Goal: Task Accomplishment & Management: Manage account settings

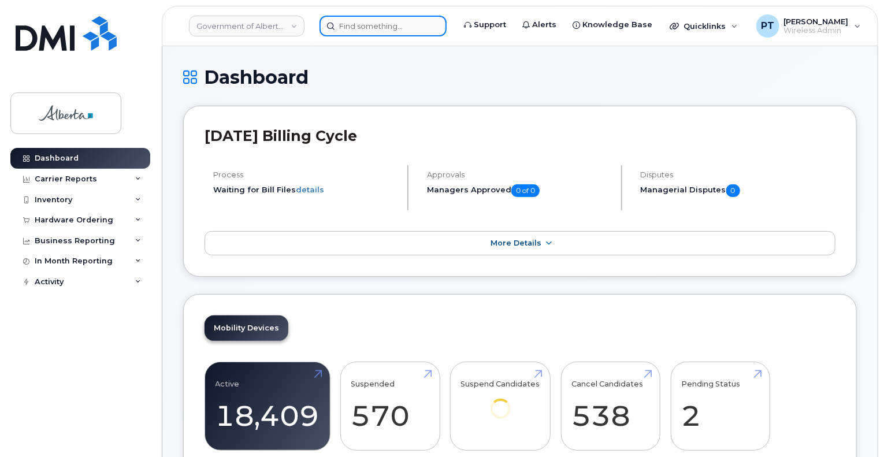
click at [394, 25] on input at bounding box center [383, 26] width 127 height 21
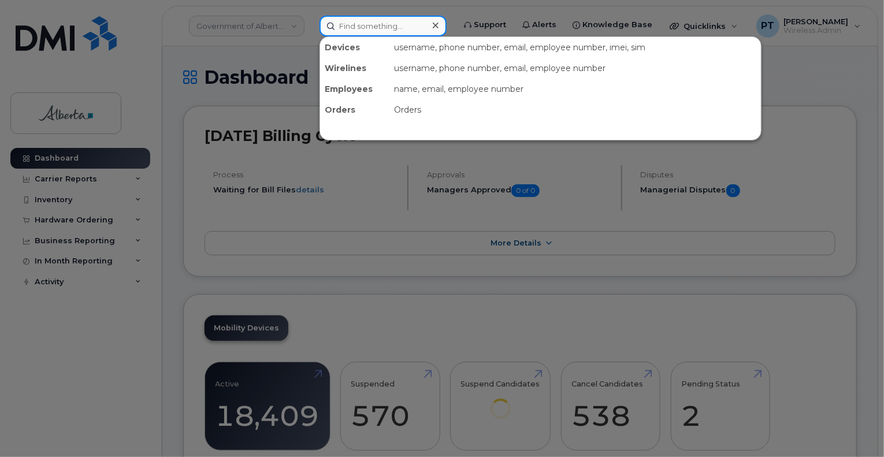
paste input "4033578429"
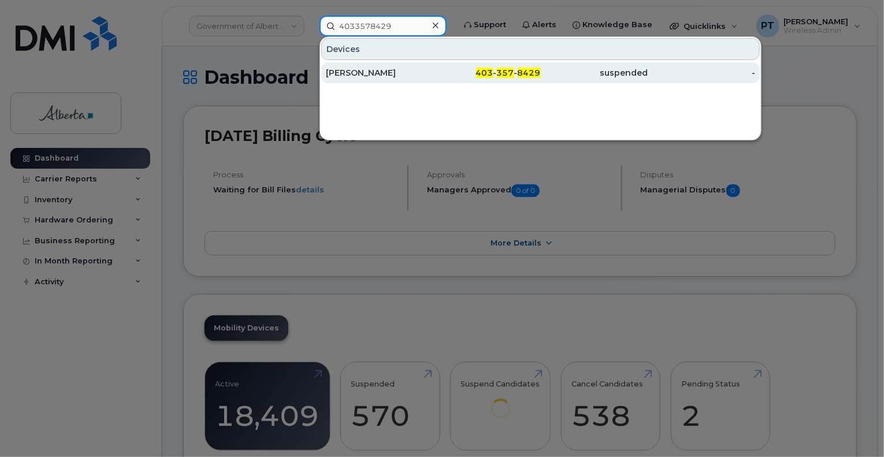
type input "4033578429"
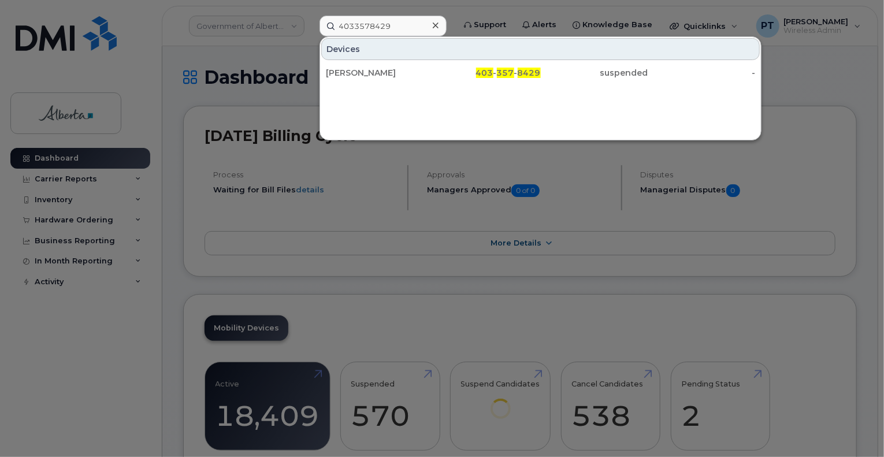
drag, startPoint x: 352, startPoint y: 73, endPoint x: 28, endPoint y: 216, distance: 354.0
click at [353, 73] on div "[PERSON_NAME]" at bounding box center [380, 73] width 108 height 12
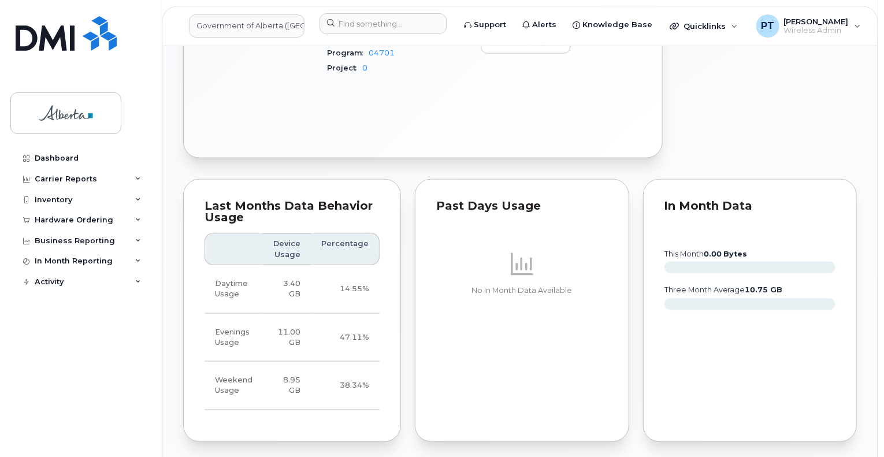
scroll to position [983, 0]
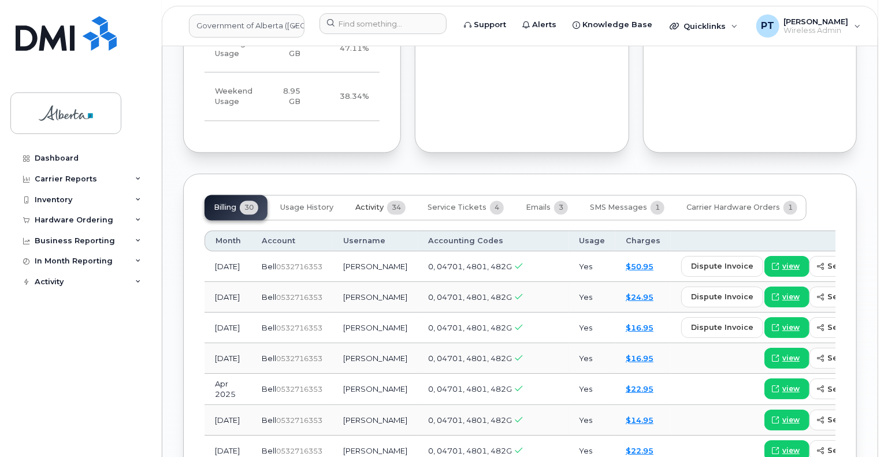
click at [367, 206] on span "Activity" at bounding box center [369, 207] width 28 height 9
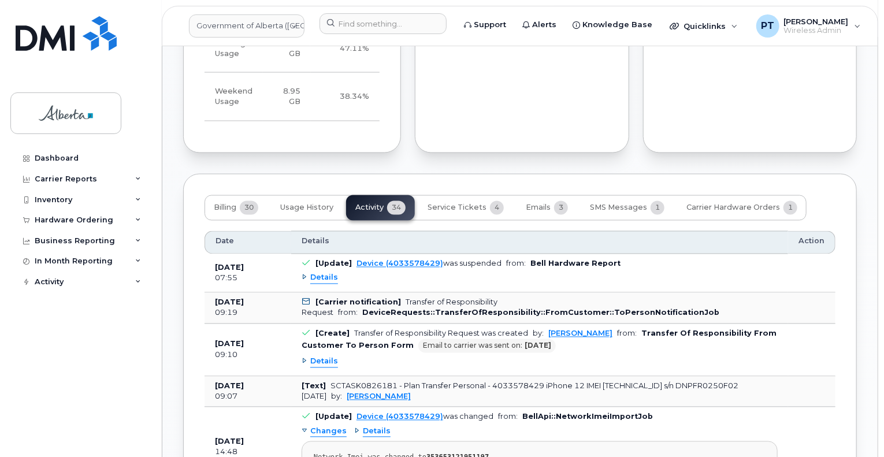
click at [328, 280] on span "Details" at bounding box center [324, 278] width 28 height 11
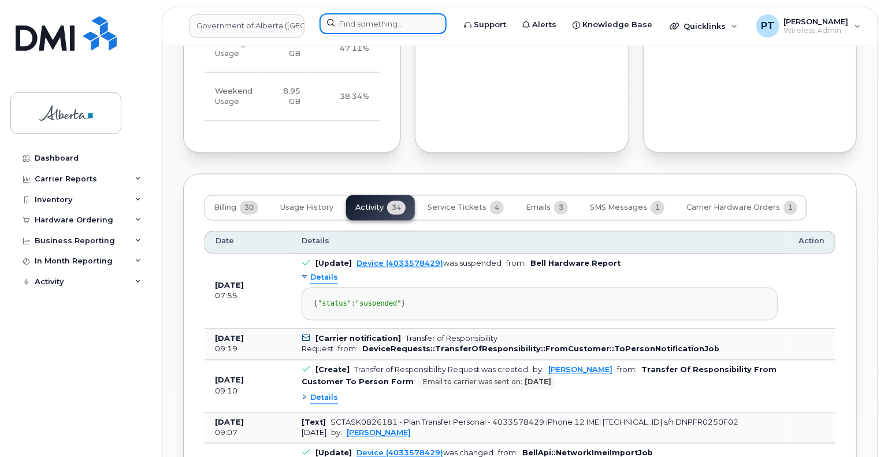
click at [371, 23] on input at bounding box center [383, 23] width 127 height 21
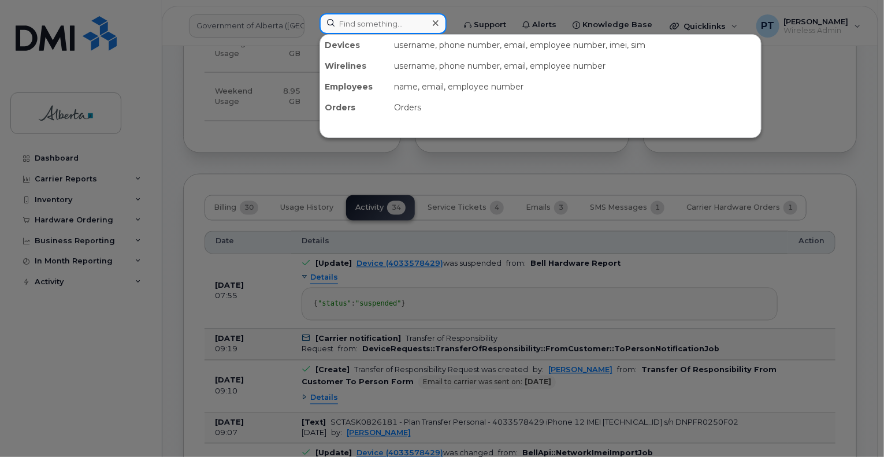
paste input "5873856501"
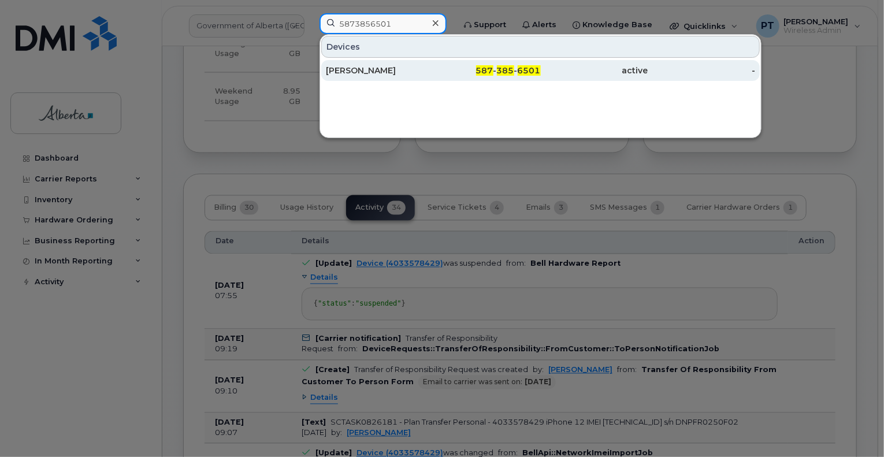
type input "5873856501"
drag, startPoint x: 354, startPoint y: 71, endPoint x: 542, endPoint y: 296, distance: 293.0
click at [354, 71] on div "Crystal Parrell" at bounding box center [380, 71] width 108 height 12
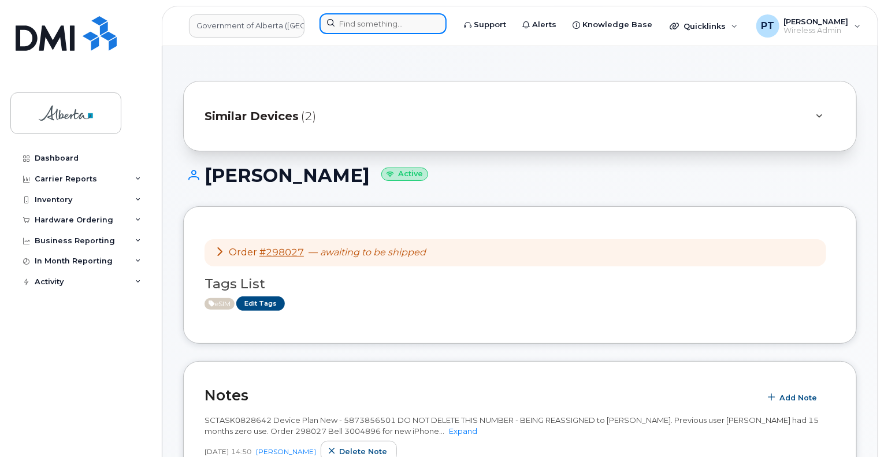
click at [394, 27] on input at bounding box center [383, 23] width 127 height 21
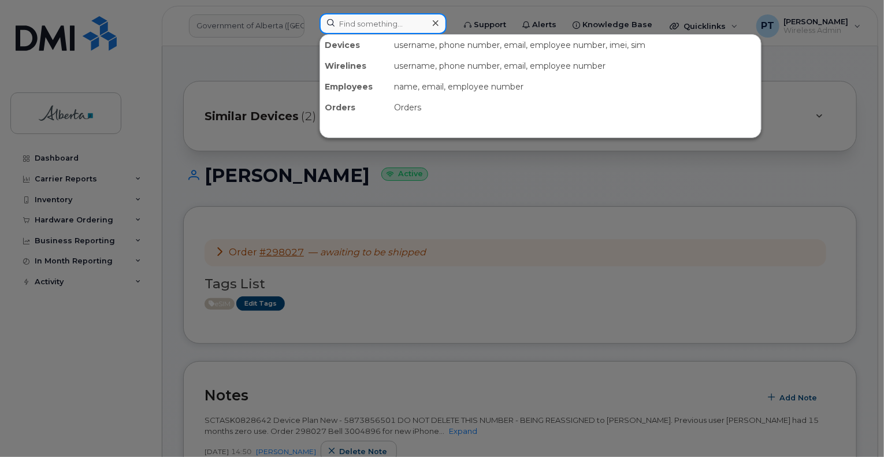
paste input "7805279413"
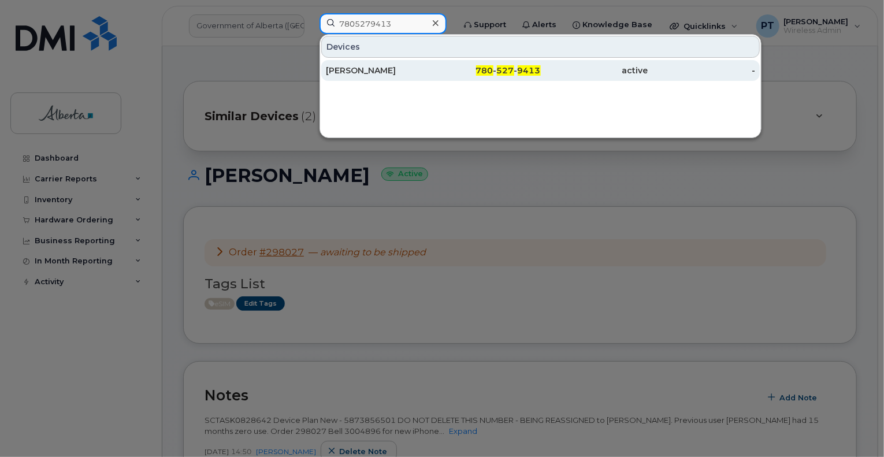
type input "7805279413"
click at [350, 72] on div "Elaine Mayo" at bounding box center [380, 71] width 108 height 12
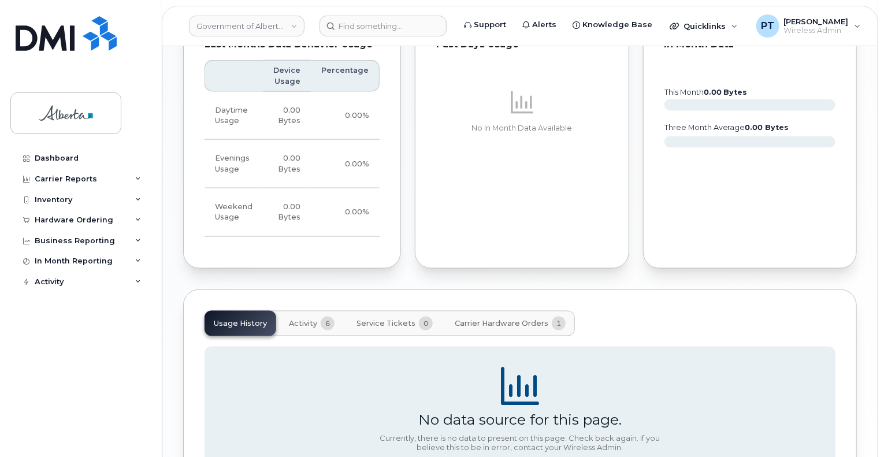
scroll to position [830, 0]
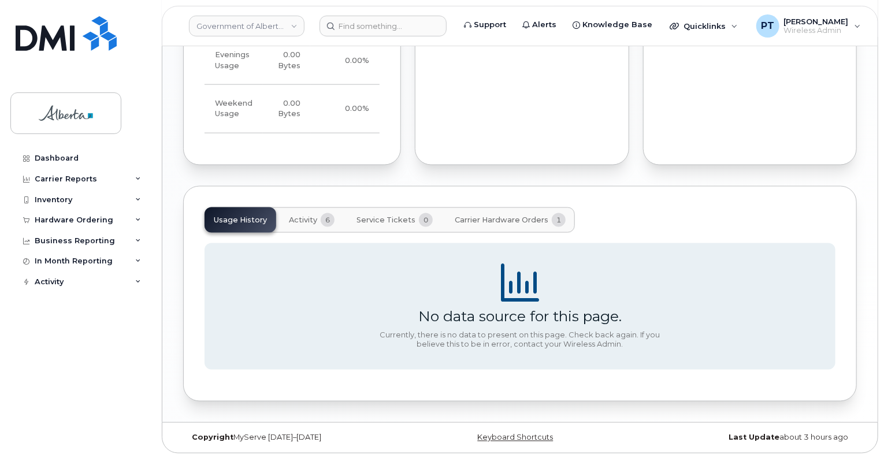
click at [473, 218] on span "Carrier Hardware Orders" at bounding box center [502, 220] width 94 height 9
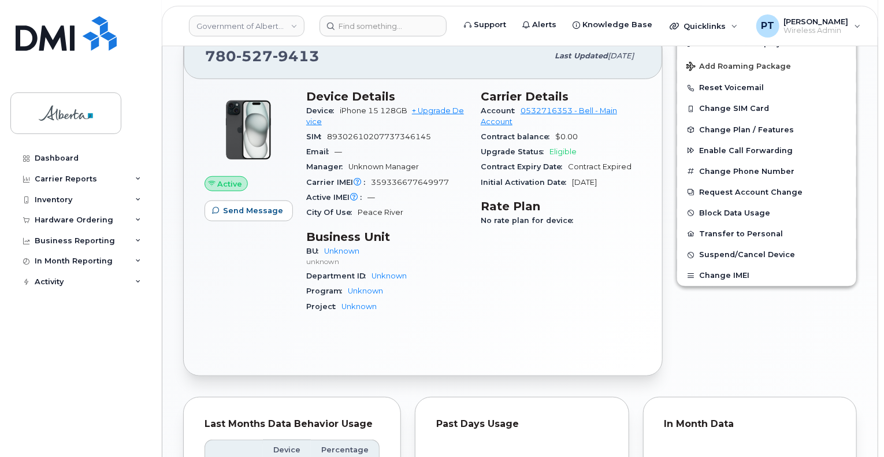
scroll to position [751, 0]
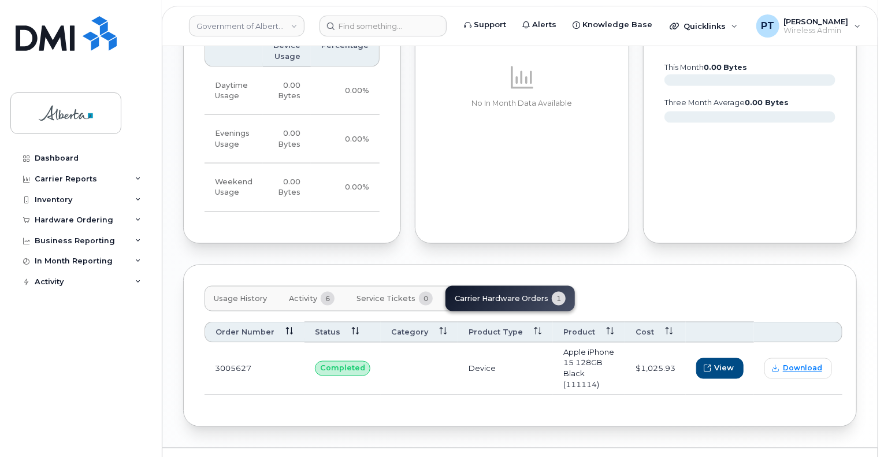
click at [494, 295] on div "Usage History Activity 6 Service Tickets 0 Carrier Hardware Orders 1" at bounding box center [390, 298] width 371 height 25
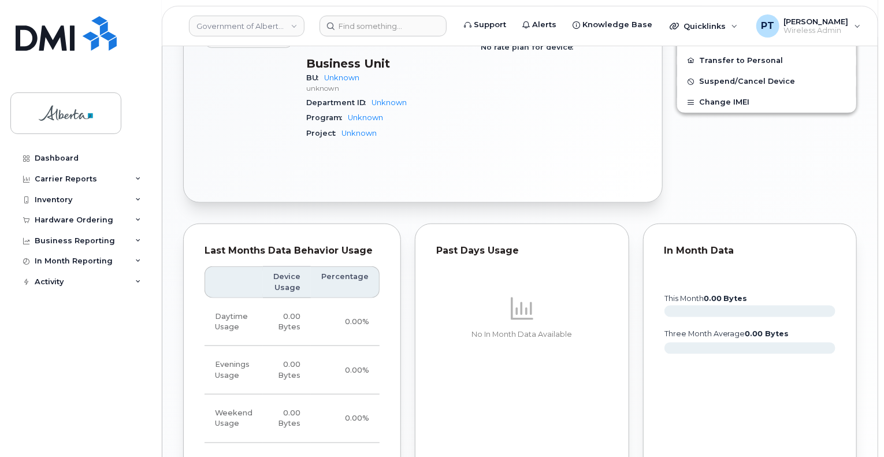
scroll to position [766, 0]
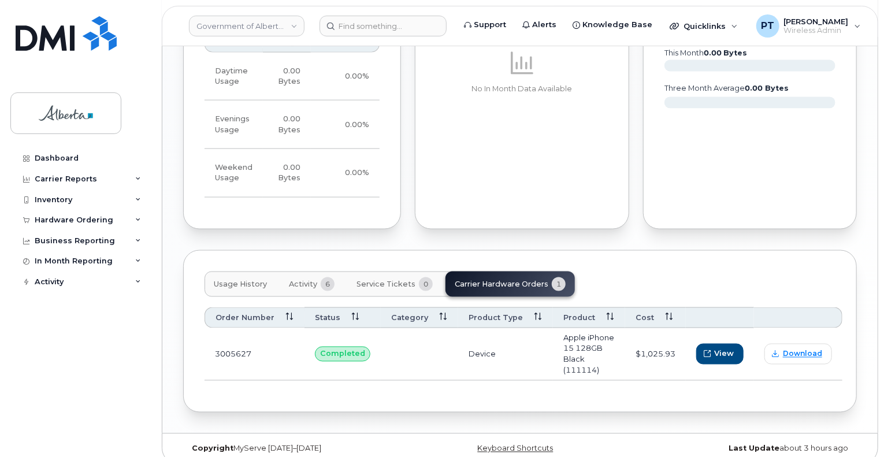
click at [510, 280] on div "Usage History Activity 6 Service Tickets 0 Carrier Hardware Orders 1" at bounding box center [390, 284] width 371 height 25
click at [807, 349] on span "Download" at bounding box center [802, 354] width 39 height 10
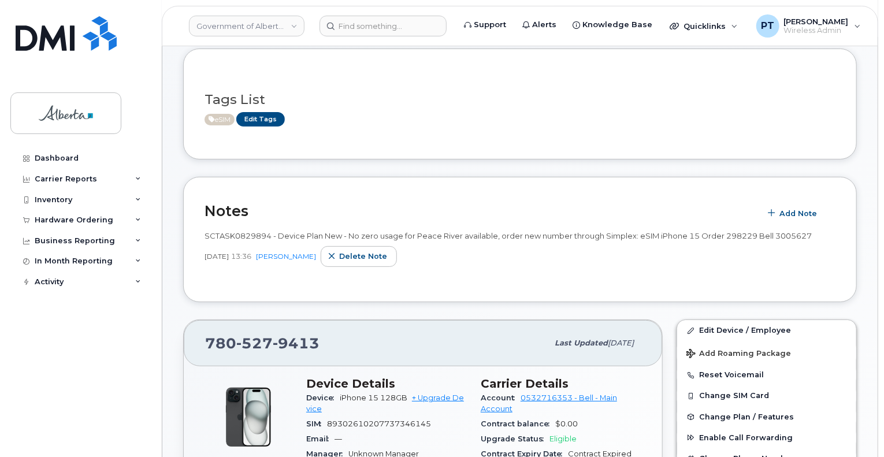
scroll to position [0, 0]
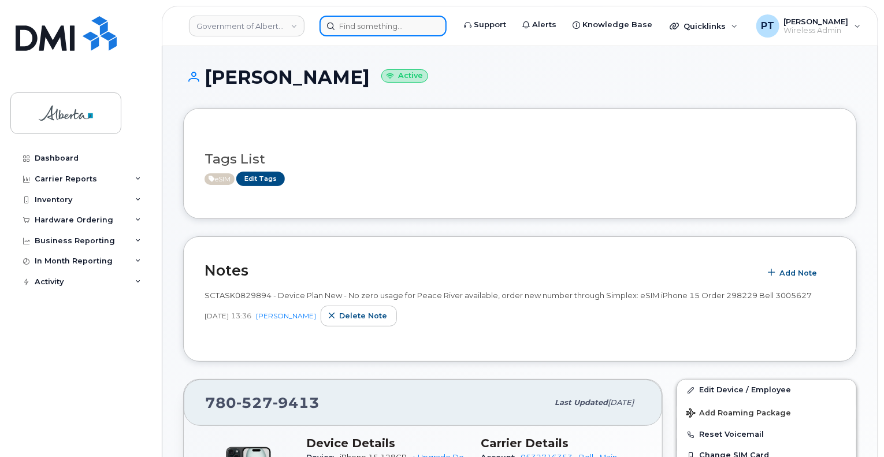
drag, startPoint x: 411, startPoint y: 25, endPoint x: 403, endPoint y: 24, distance: 8.1
click at [411, 25] on input at bounding box center [383, 26] width 127 height 21
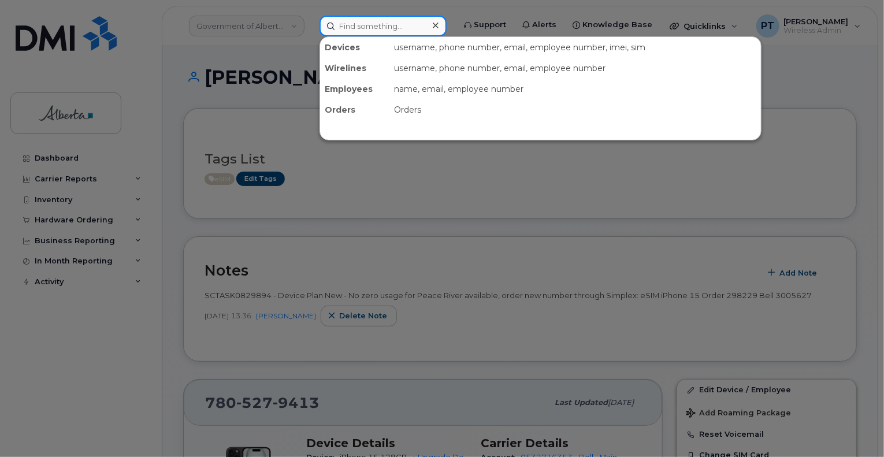
paste input "7804056217"
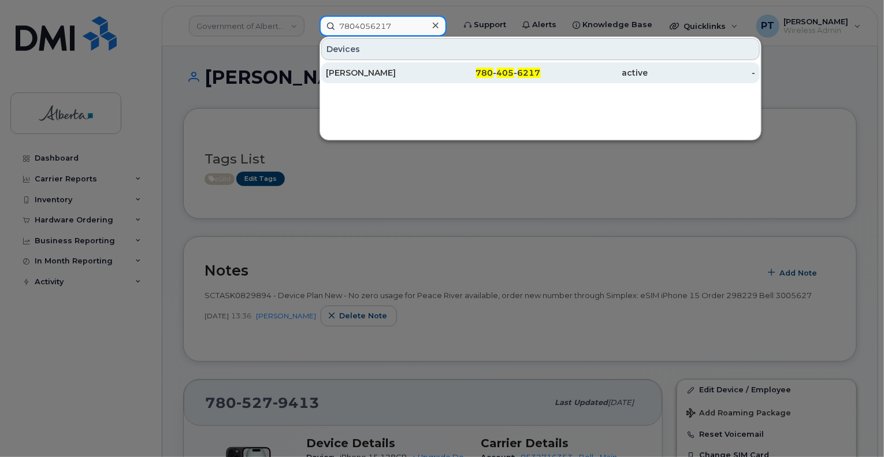
type input "7804056217"
click at [363, 71] on div "Asif Bawany" at bounding box center [380, 73] width 108 height 12
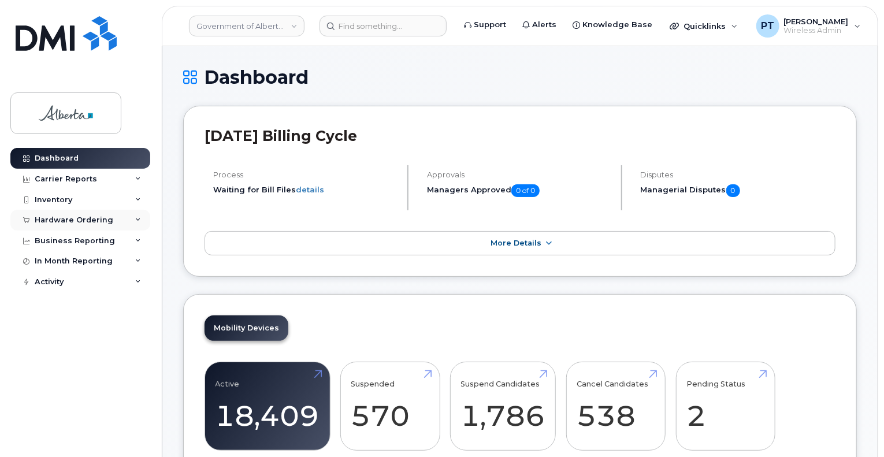
click at [75, 220] on div "Hardware Ordering" at bounding box center [74, 220] width 79 height 9
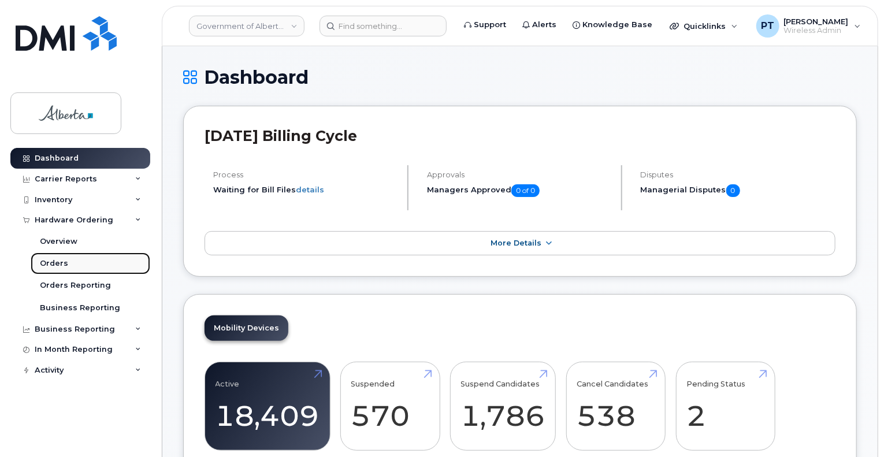
click at [40, 263] on div "Orders" at bounding box center [54, 263] width 28 height 10
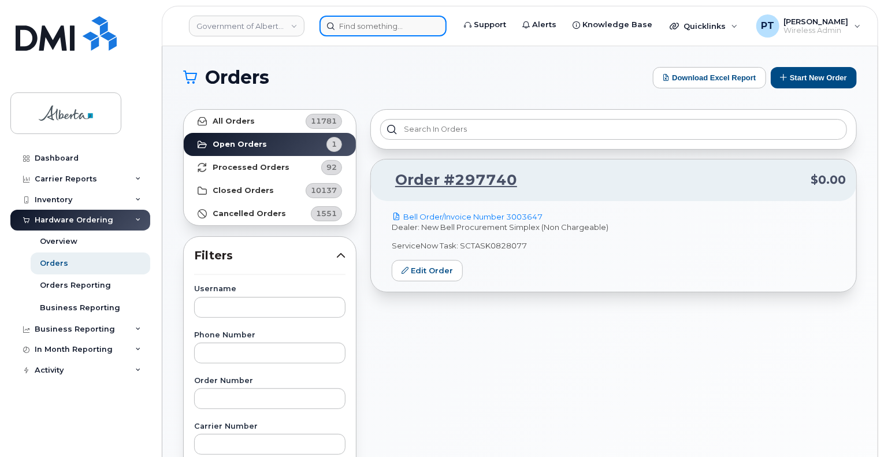
click at [381, 23] on input at bounding box center [383, 26] width 127 height 21
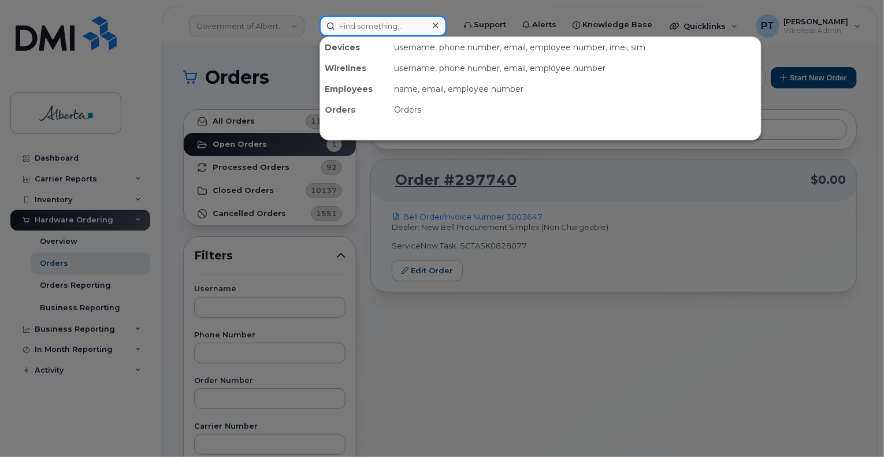
paste input "298229"
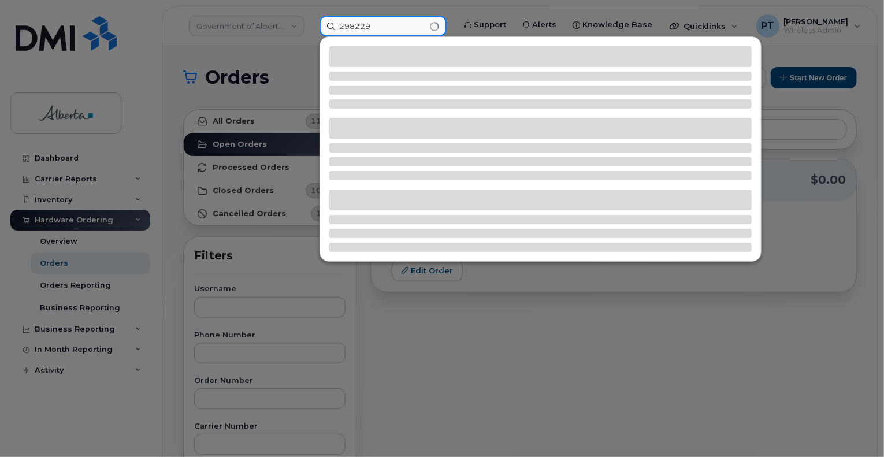
type input "298229"
click at [257, 120] on div at bounding box center [442, 228] width 884 height 457
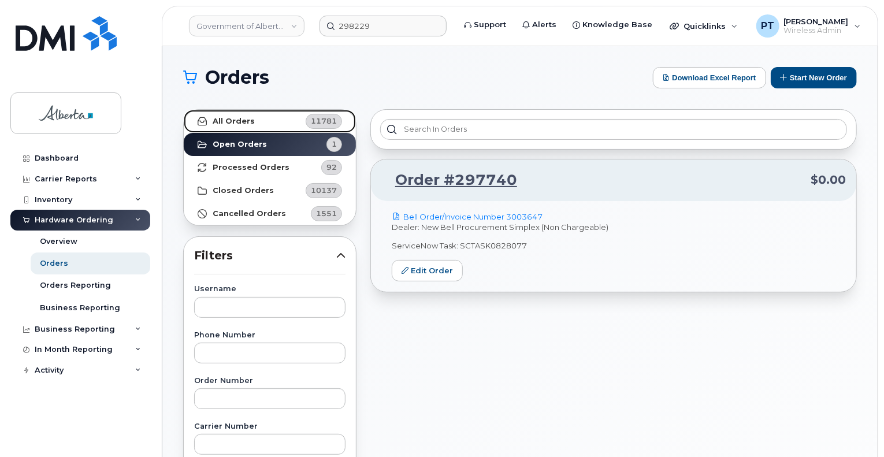
click at [249, 117] on strong "All Orders" at bounding box center [234, 121] width 42 height 9
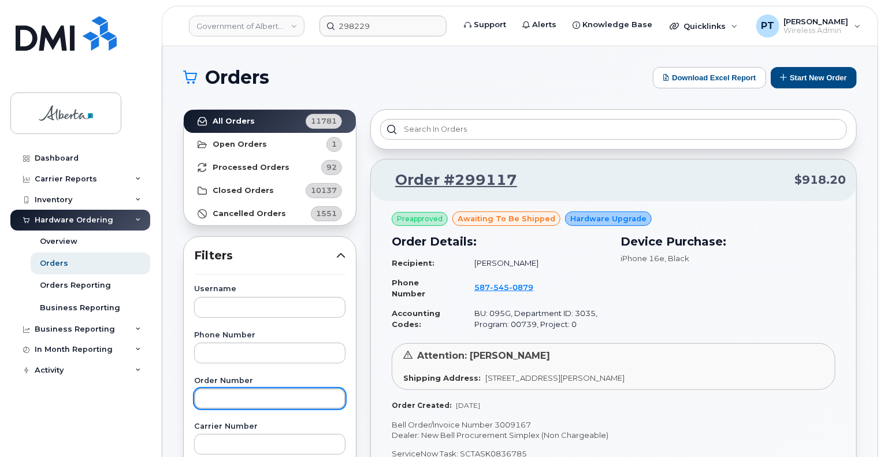
paste input "298229"
type input "298229"
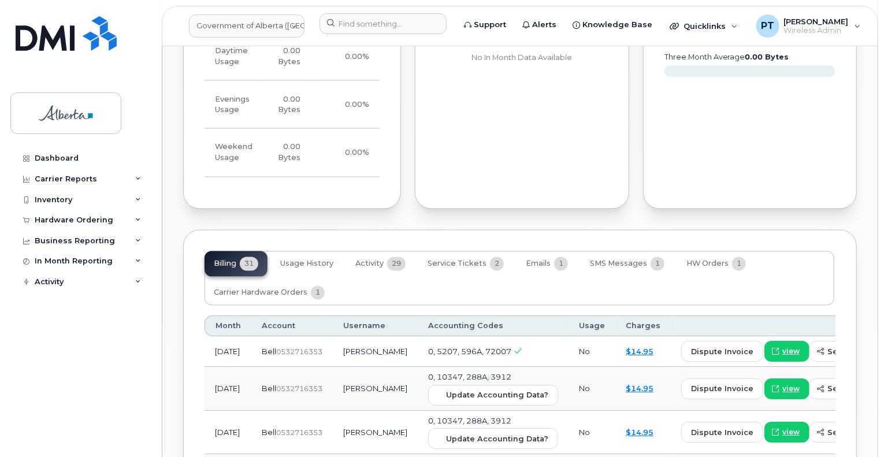
scroll to position [1040, 0]
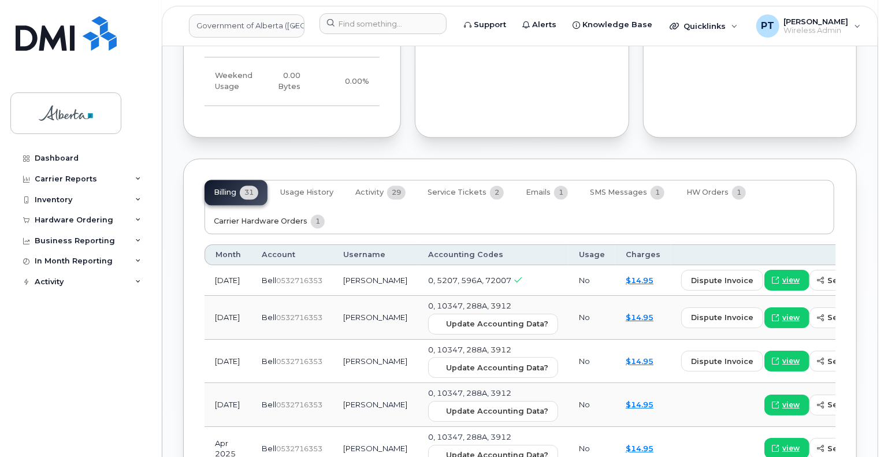
click at [251, 220] on span "Carrier Hardware Orders" at bounding box center [261, 221] width 94 height 9
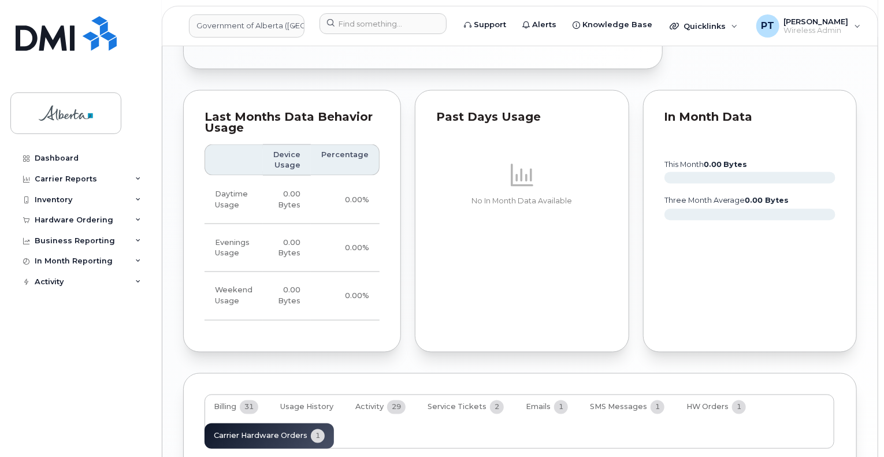
scroll to position [978, 0]
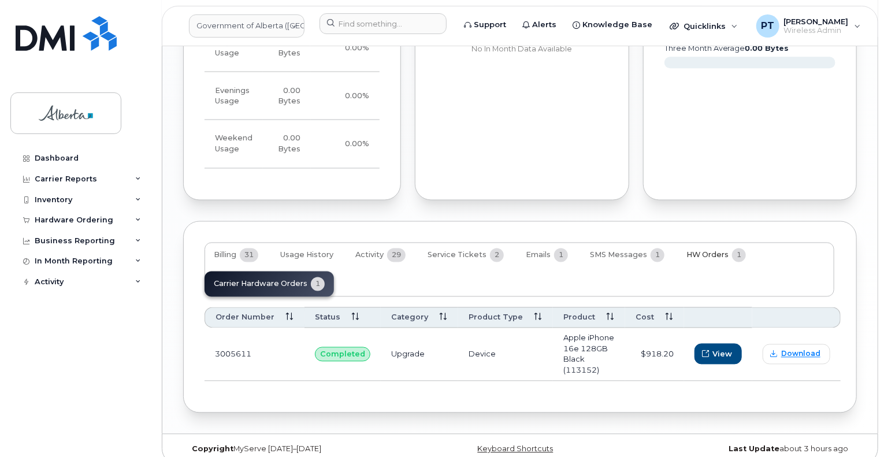
click at [691, 256] on span "HW Orders" at bounding box center [708, 255] width 42 height 9
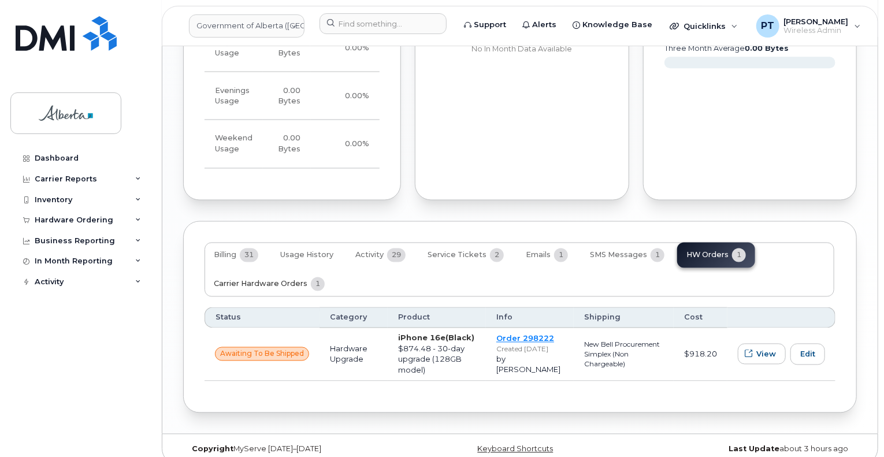
click at [271, 283] on span "Carrier Hardware Orders" at bounding box center [261, 284] width 94 height 9
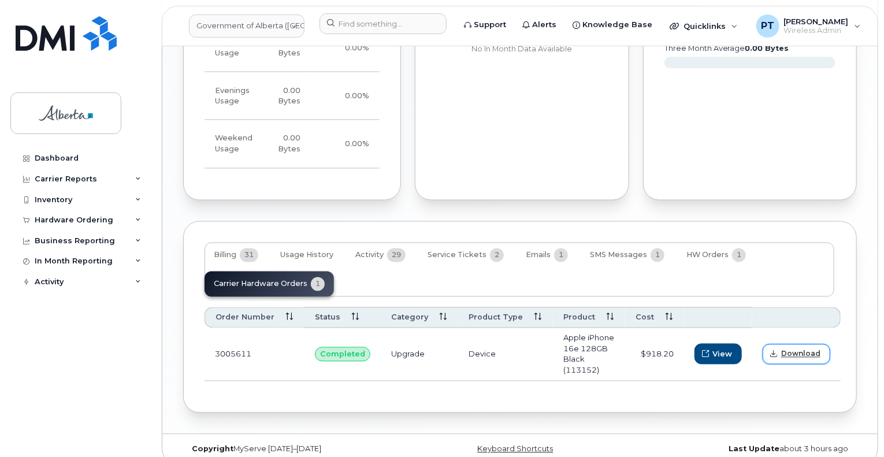
click at [796, 349] on span "Download" at bounding box center [800, 354] width 39 height 10
click at [432, 28] on input at bounding box center [383, 23] width 127 height 21
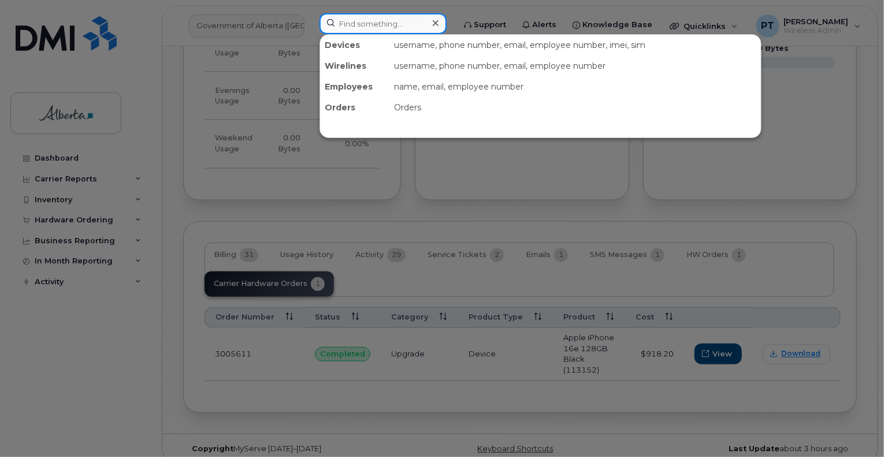
paste input "3005584"
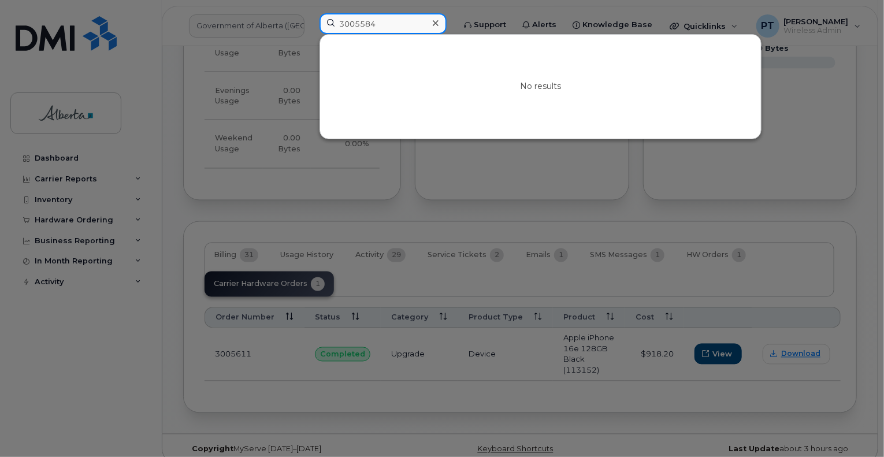
click at [371, 23] on input "3005584" at bounding box center [383, 23] width 127 height 21
paste input "7802888738"
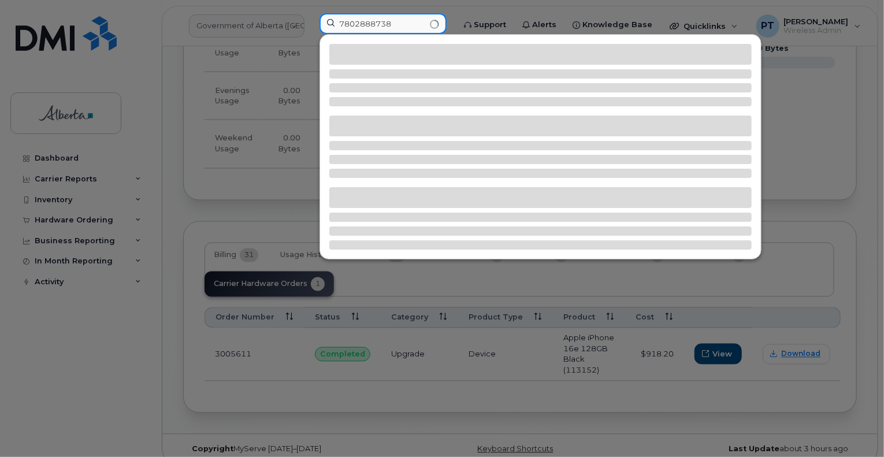
type input "7802888738"
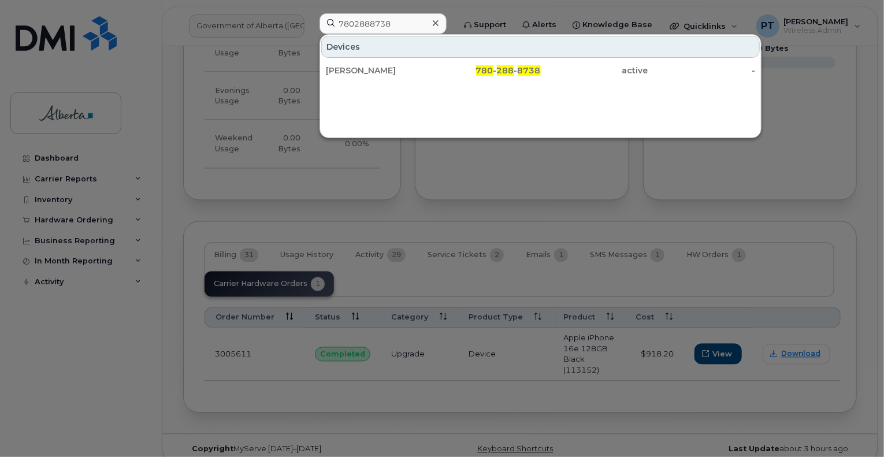
click at [373, 66] on div "[PERSON_NAME]" at bounding box center [380, 71] width 108 height 12
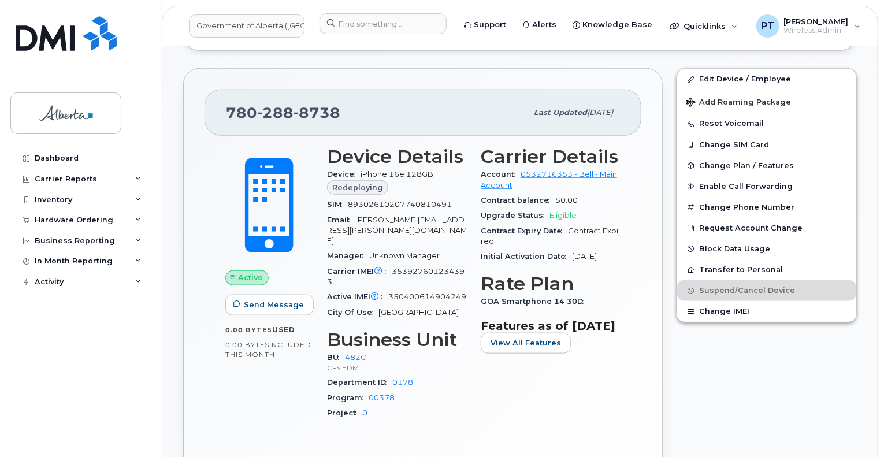
scroll to position [520, 0]
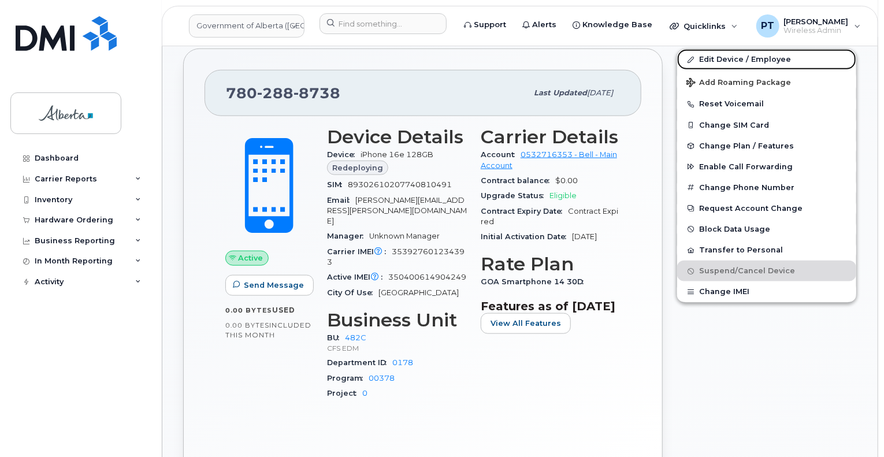
drag, startPoint x: 707, startPoint y: 62, endPoint x: 675, endPoint y: 116, distance: 62.7
click at [707, 62] on link "Edit Device / Employee" at bounding box center [766, 59] width 179 height 21
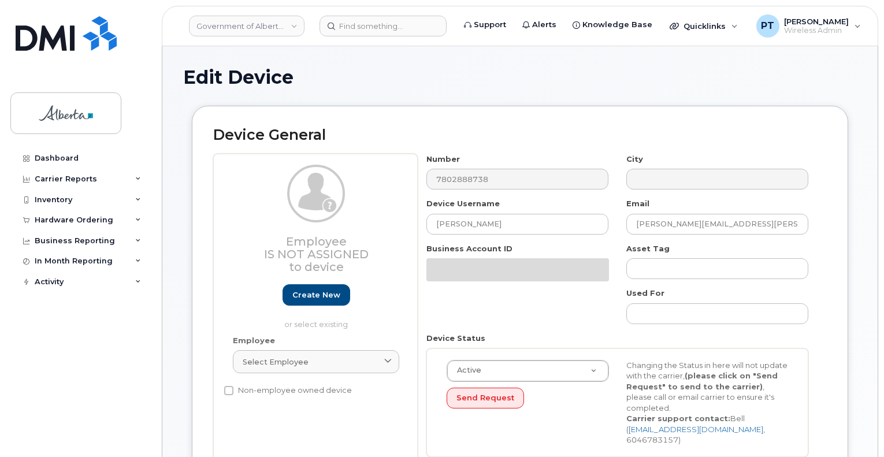
select select "4749733"
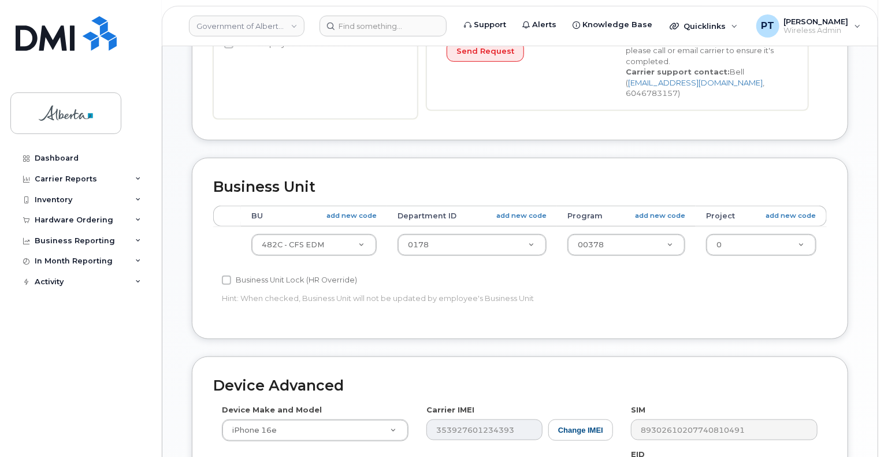
scroll to position [578, 0]
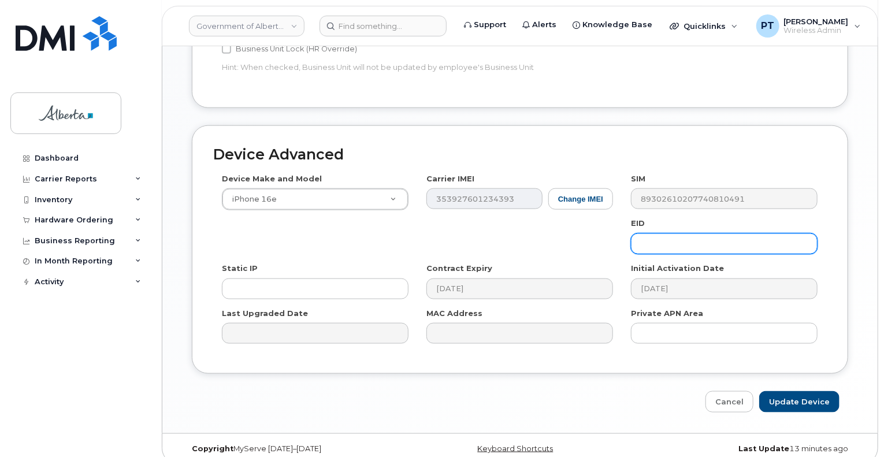
click at [664, 235] on input "text" at bounding box center [724, 244] width 187 height 21
paste input "89043052010008887025008985799904"
type input "89043052010008887025008985799904"
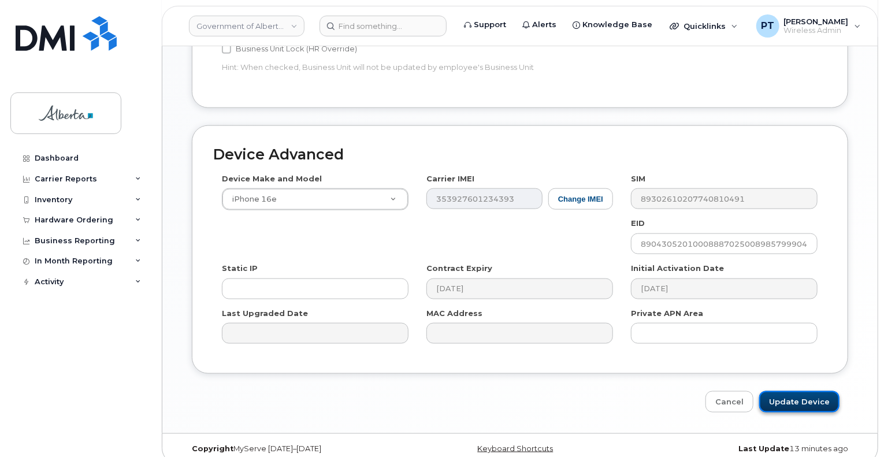
drag, startPoint x: 788, startPoint y: 389, endPoint x: 379, endPoint y: 251, distance: 431.7
click at [787, 391] on input "Update Device" at bounding box center [800, 401] width 80 height 21
type input "Saving..."
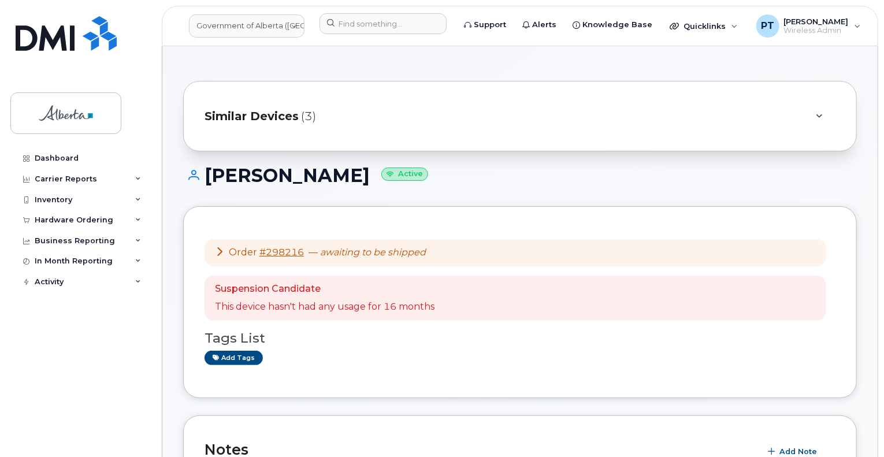
scroll to position [173, 0]
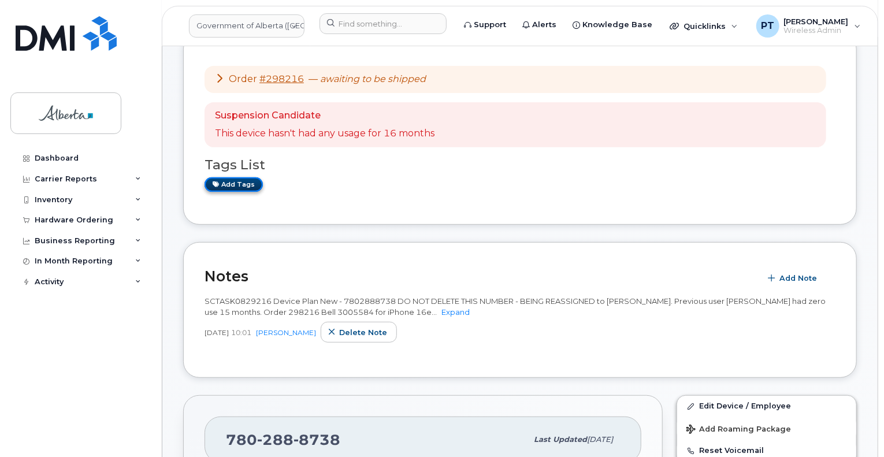
click at [227, 184] on link "Add tags" at bounding box center [234, 184] width 58 height 14
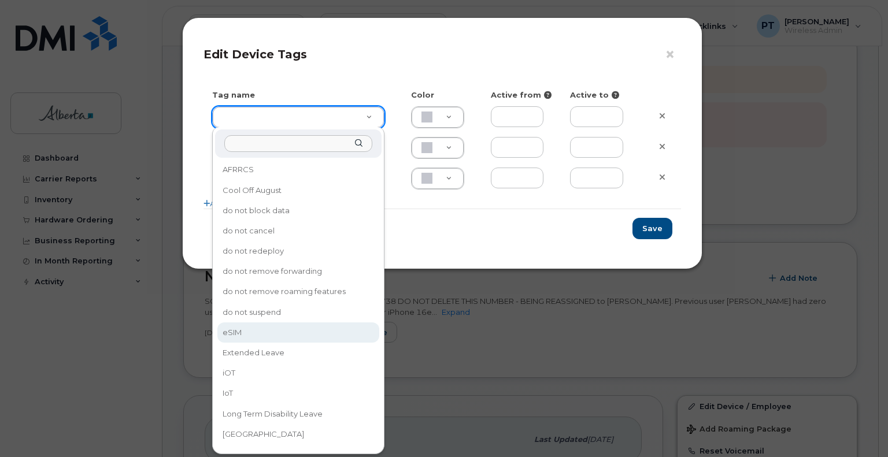
type input "eSIM"
type input "D6CDC1"
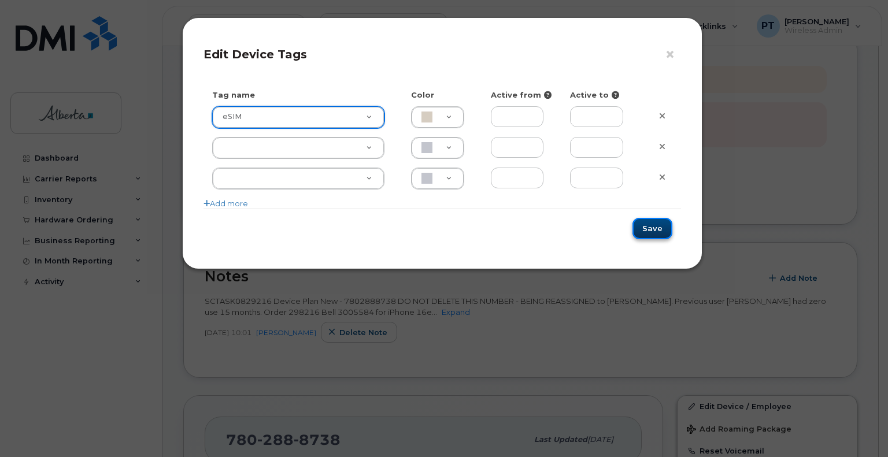
click at [661, 228] on button "Save" at bounding box center [652, 228] width 40 height 21
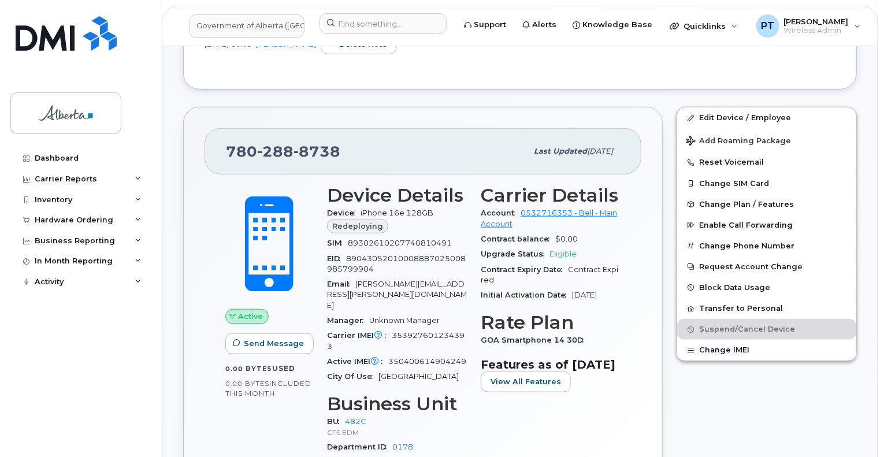
scroll to position [462, 0]
click at [431, 354] on div "Active IMEI Active IMEI is refreshed daily with a delay of up to 48 hours follo…" at bounding box center [397, 361] width 140 height 15
copy span "350400614904249"
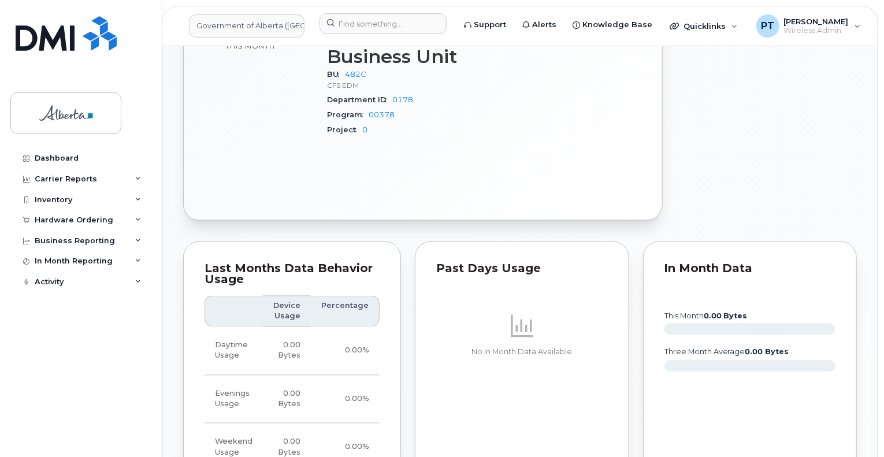
scroll to position [1156, 0]
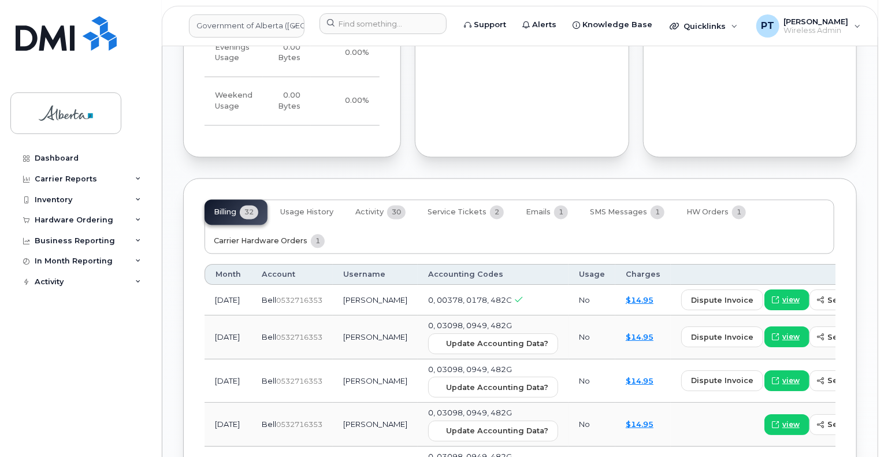
click at [266, 236] on span "Carrier Hardware Orders" at bounding box center [261, 240] width 94 height 9
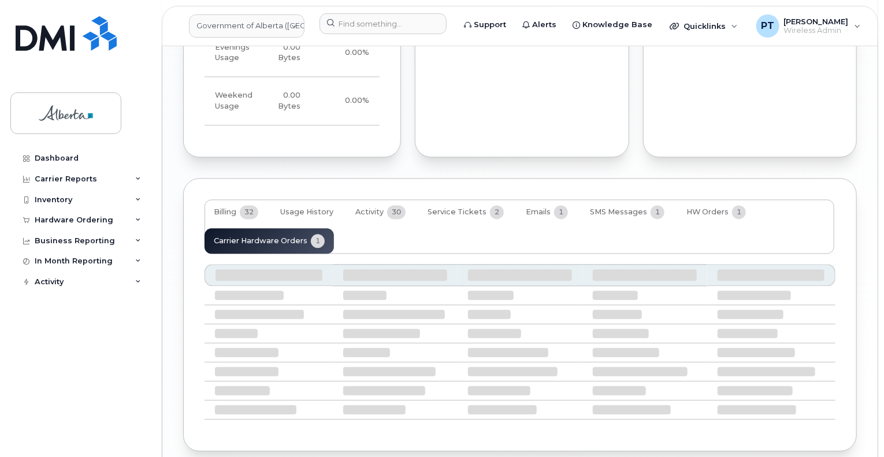
scroll to position [1102, 0]
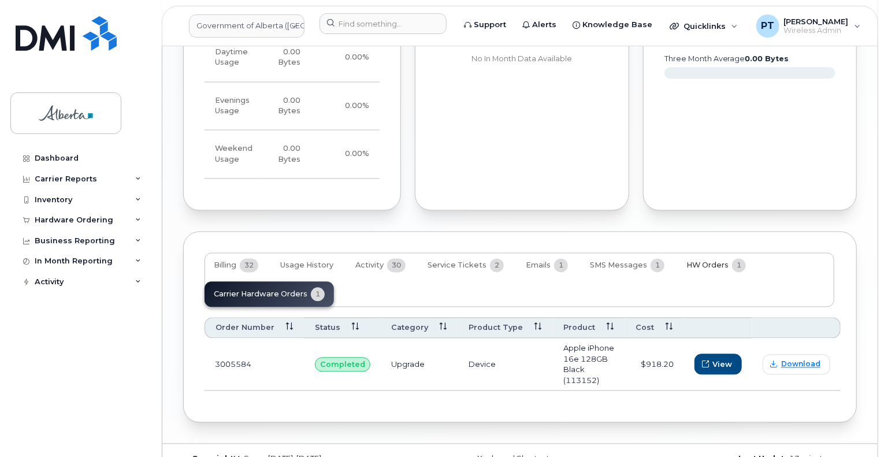
click at [689, 261] on span "HW Orders" at bounding box center [708, 265] width 42 height 9
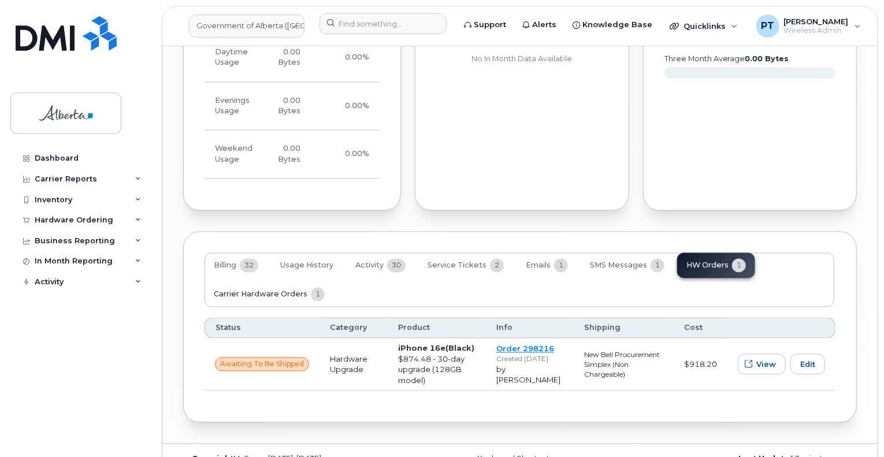
click at [247, 290] on span "Carrier Hardware Orders" at bounding box center [261, 294] width 94 height 9
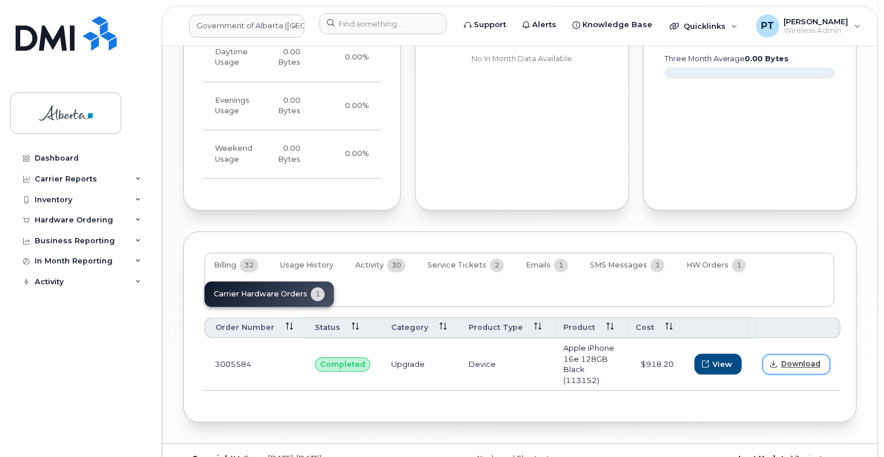
click at [792, 360] on span "Download" at bounding box center [800, 365] width 39 height 10
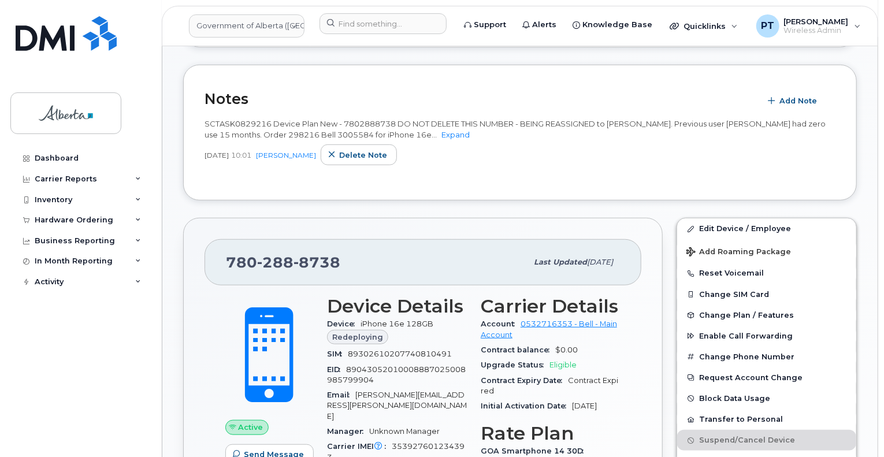
scroll to position [120, 0]
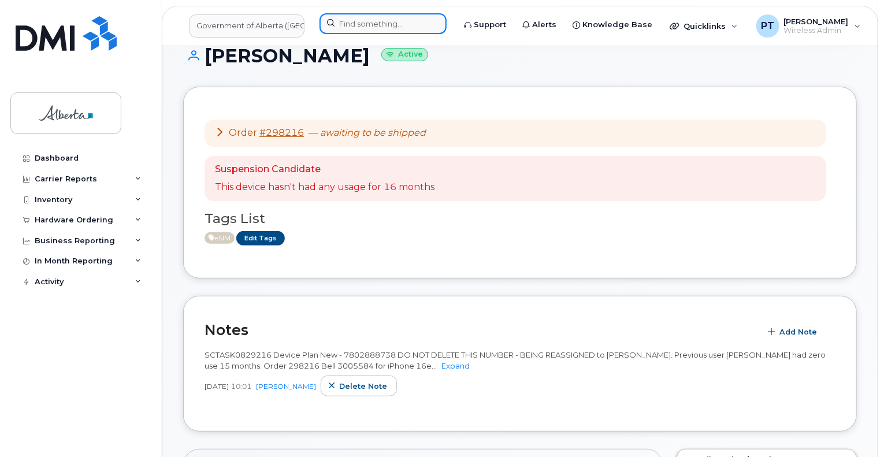
click at [390, 21] on input at bounding box center [383, 23] width 127 height 21
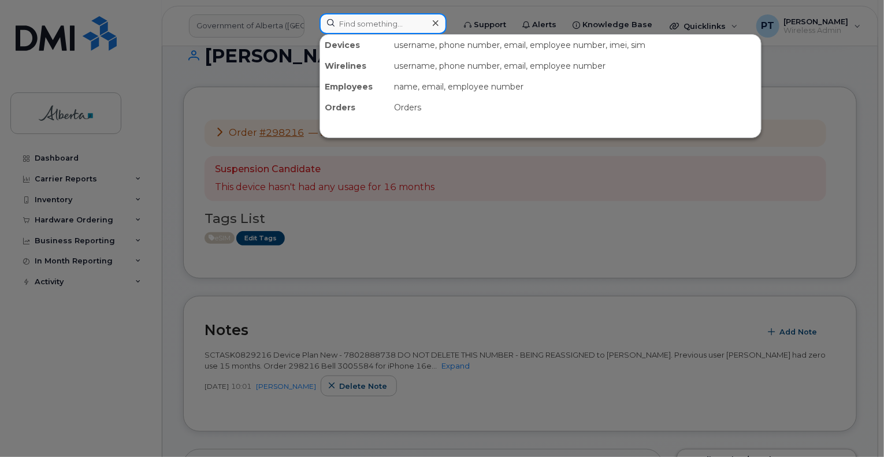
paste input "5873859659"
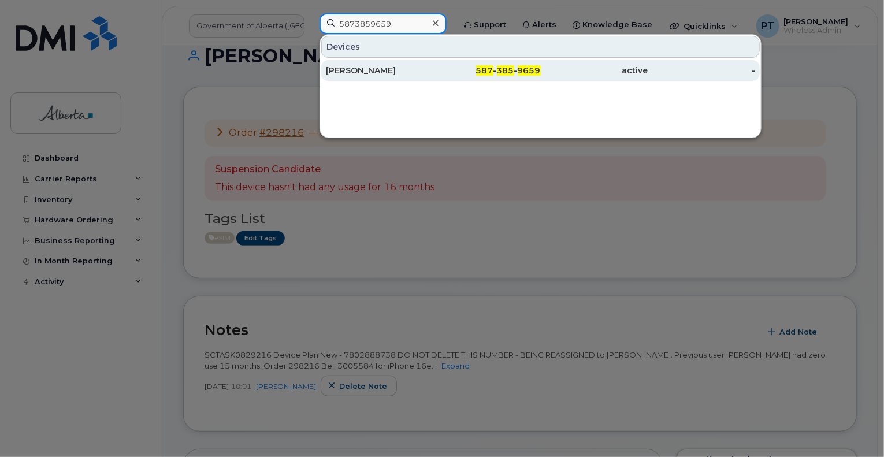
type input "5873859659"
drag, startPoint x: 360, startPoint y: 72, endPoint x: 816, endPoint y: 188, distance: 470.5
click at [361, 72] on div "Ratula Morie" at bounding box center [380, 71] width 108 height 12
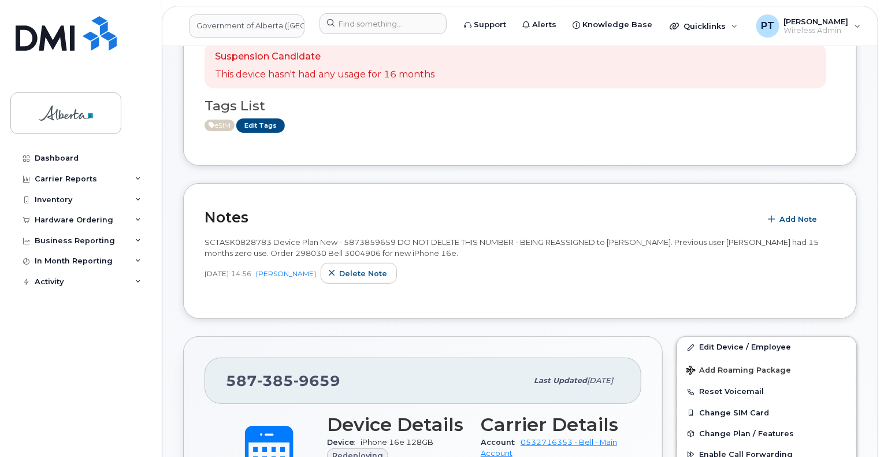
scroll to position [116, 0]
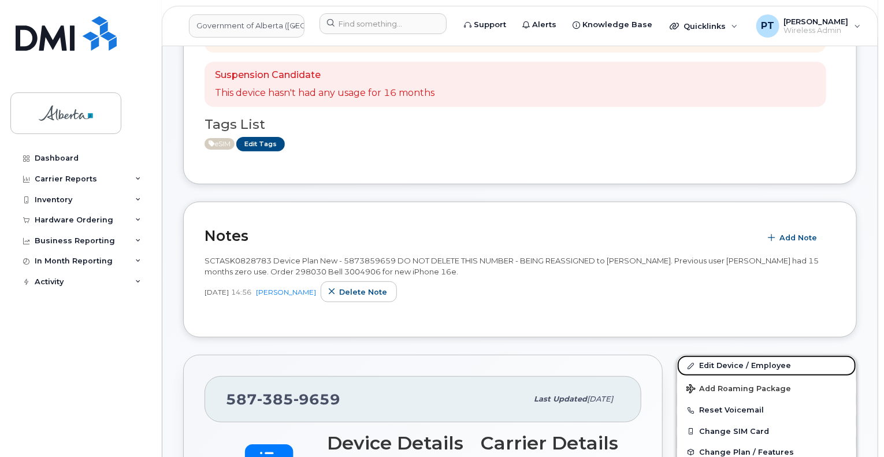
drag, startPoint x: 714, startPoint y: 367, endPoint x: 885, endPoint y: 373, distance: 170.6
click at [714, 367] on link "Edit Device / Employee" at bounding box center [766, 365] width 179 height 21
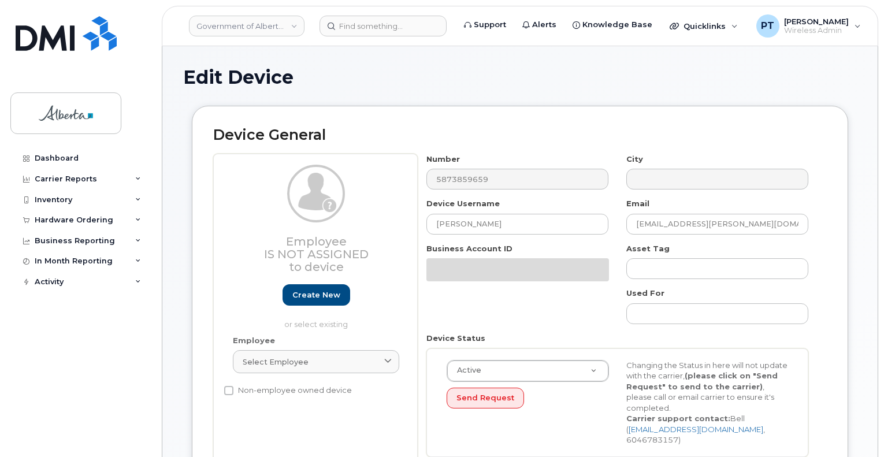
select select "4120333"
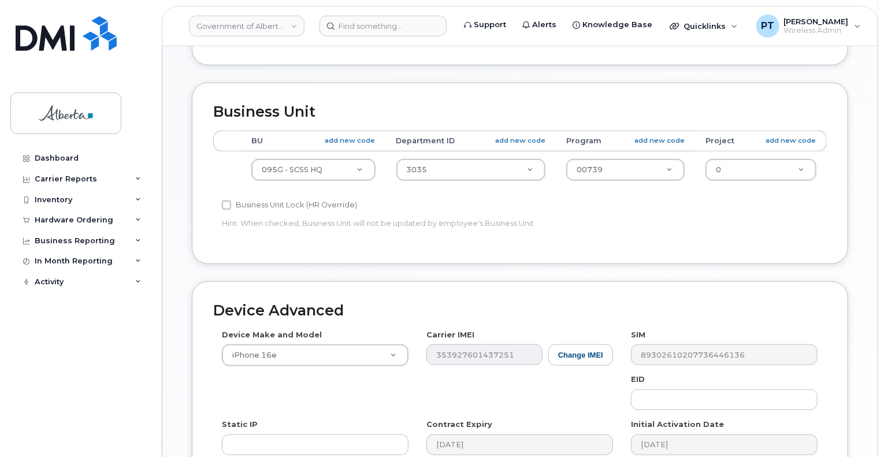
scroll to position [578, 0]
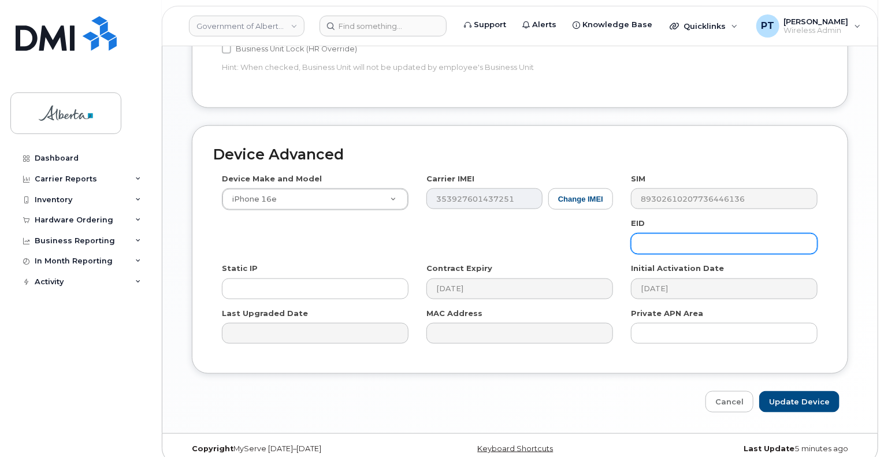
click at [730, 234] on input "text" at bounding box center [724, 244] width 187 height 21
paste input "89043052010008887025010371945036"
type input "89043052010008887025010371945036"
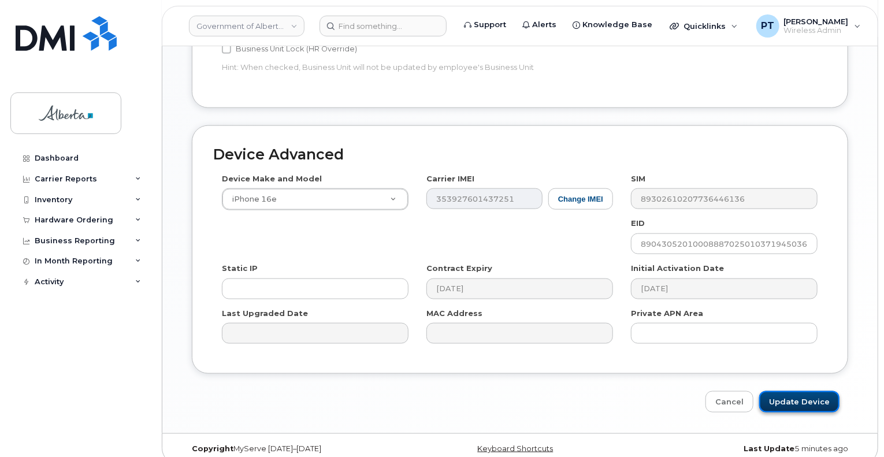
click at [806, 391] on input "Update Device" at bounding box center [800, 401] width 80 height 21
type input "Saving..."
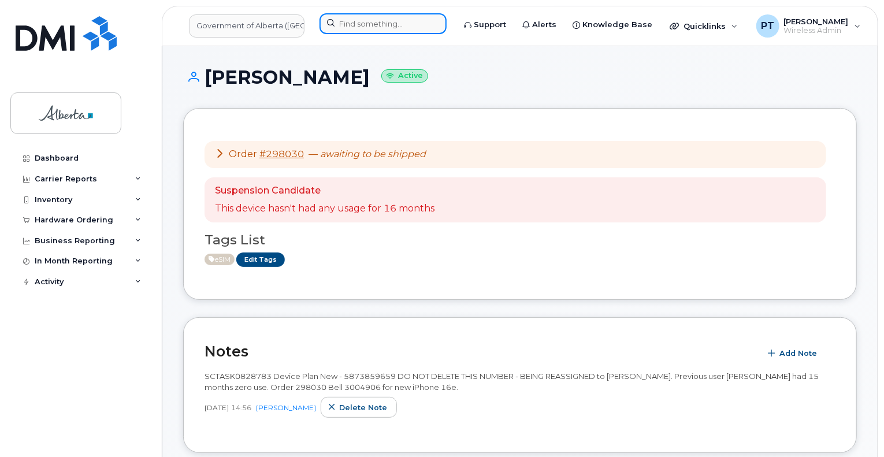
click at [387, 26] on input at bounding box center [383, 23] width 127 height 21
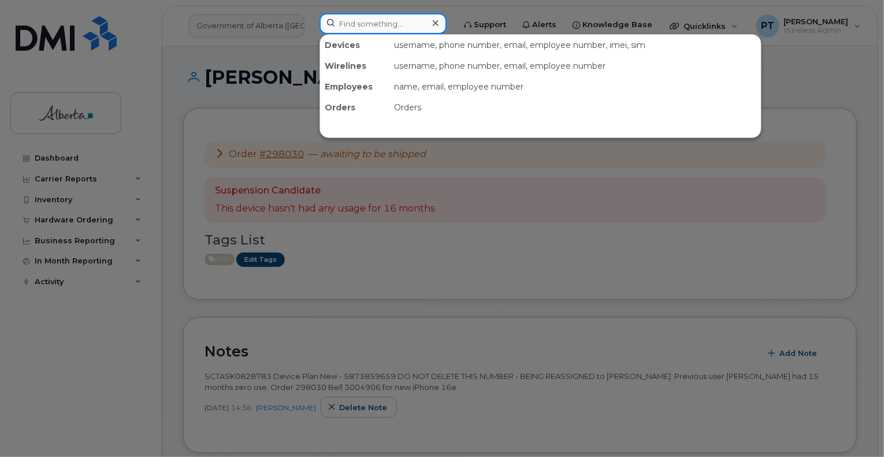
paste input "5873856501"
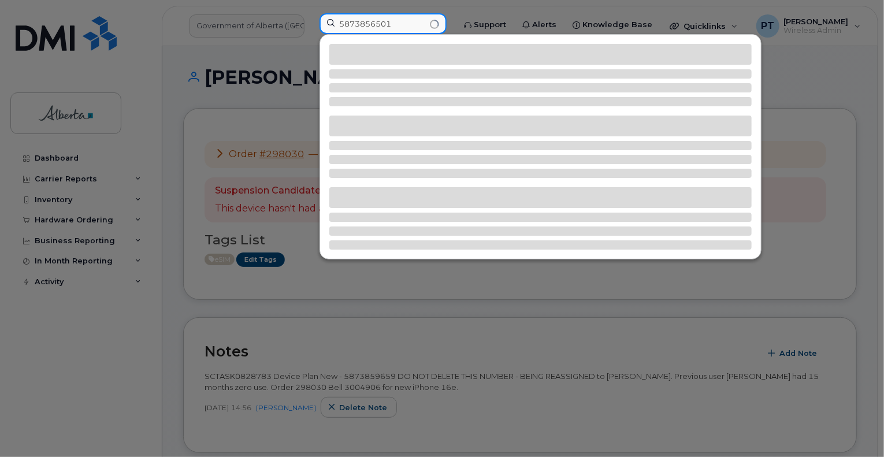
type input "5873856501"
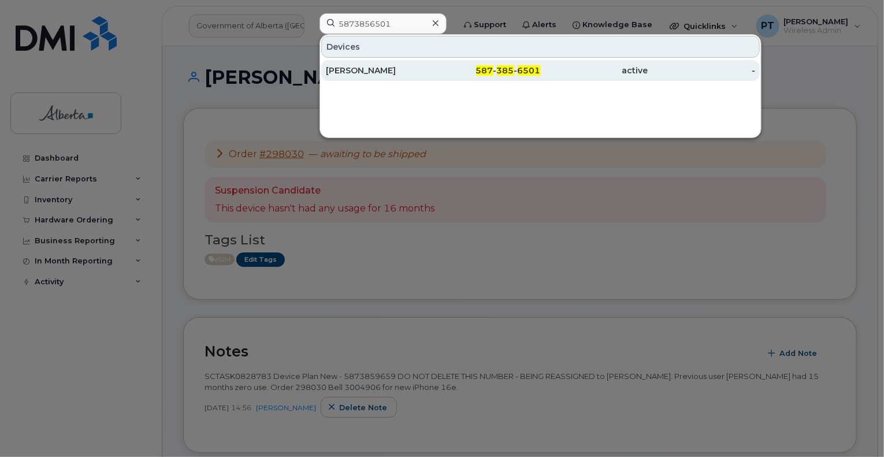
click at [360, 69] on div "[PERSON_NAME]" at bounding box center [380, 71] width 108 height 12
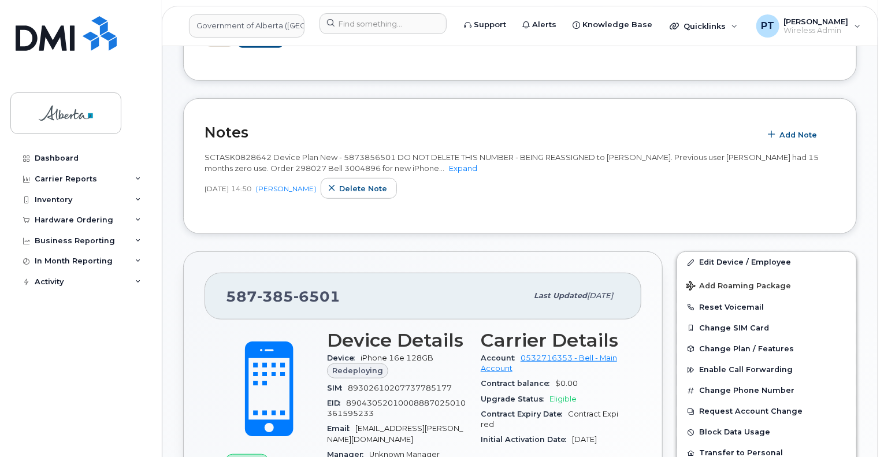
scroll to position [347, 0]
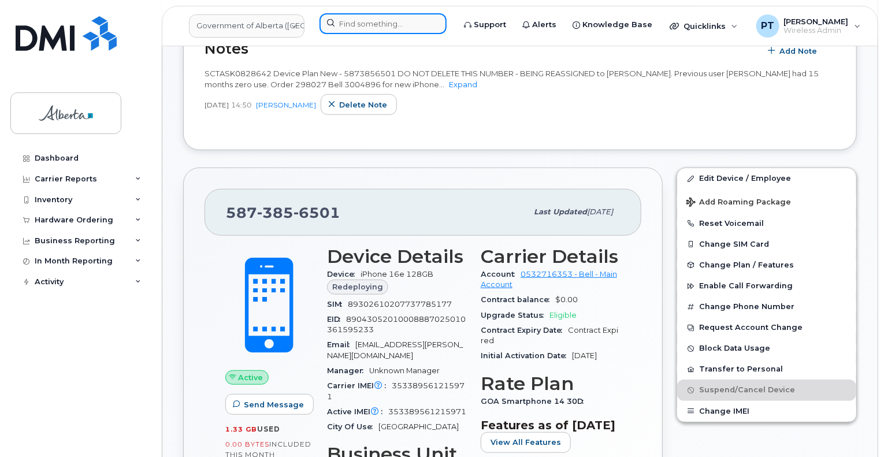
click at [409, 27] on input at bounding box center [383, 23] width 127 height 21
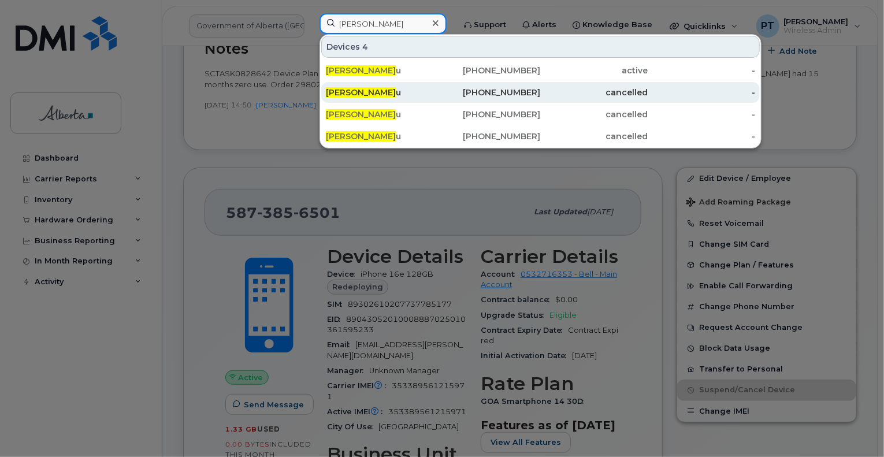
type input "[PERSON_NAME]"
click at [377, 67] on span "[PERSON_NAME]" at bounding box center [361, 70] width 70 height 10
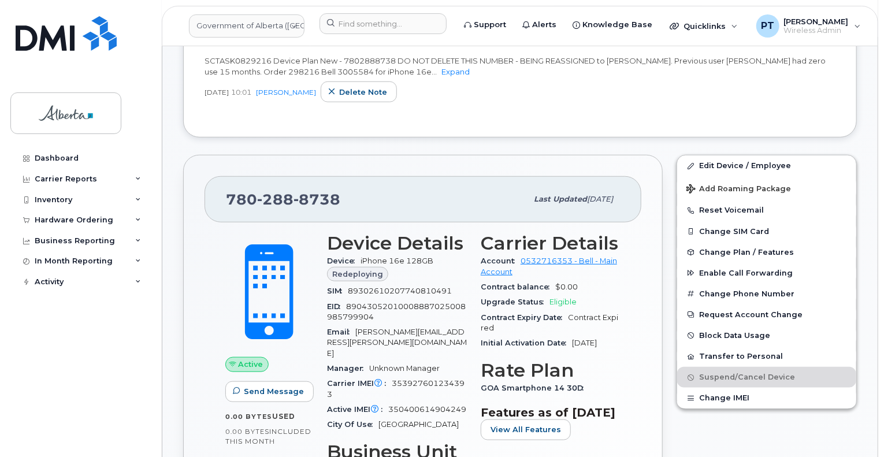
scroll to position [462, 0]
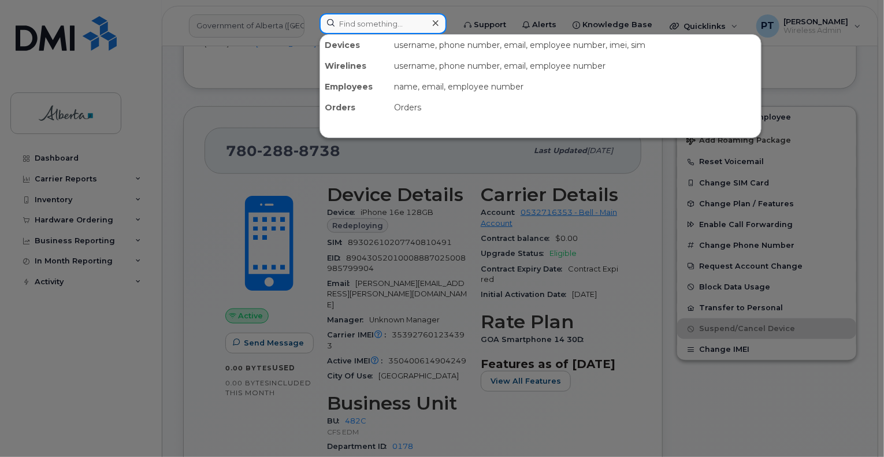
click at [398, 26] on input at bounding box center [383, 23] width 127 height 21
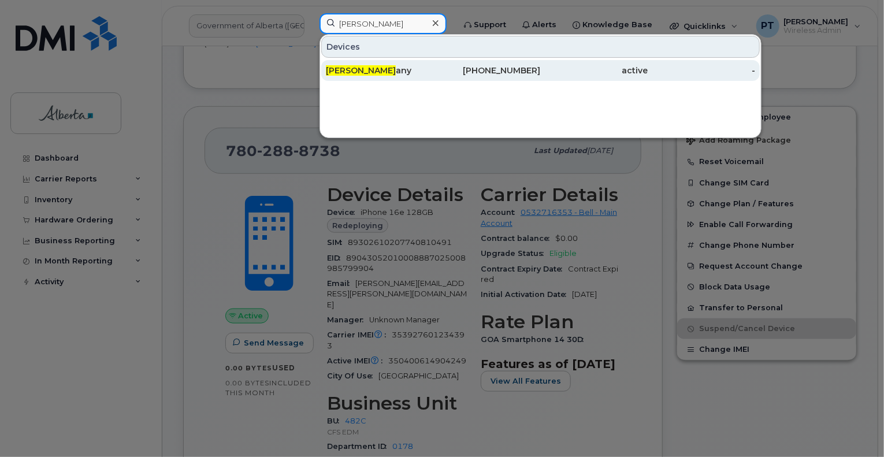
type input "asif baw"
click at [354, 72] on span "Asif Baw" at bounding box center [361, 70] width 70 height 10
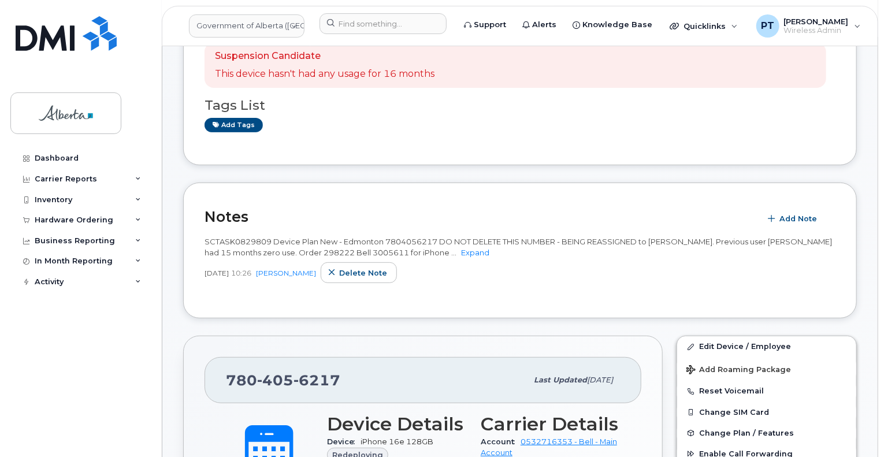
scroll to position [116, 0]
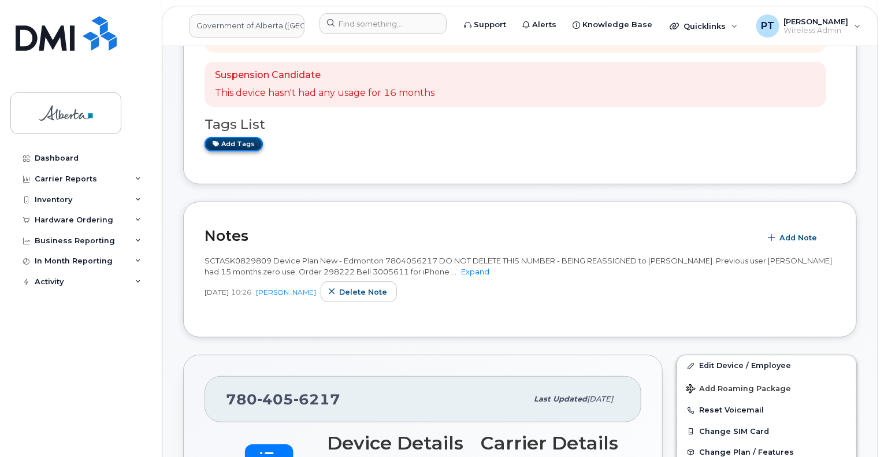
click at [233, 144] on link "Add tags" at bounding box center [234, 144] width 58 height 14
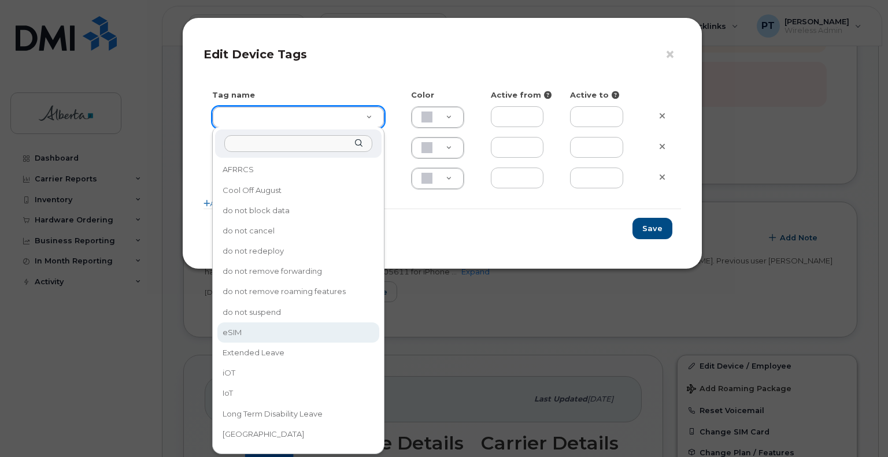
drag, startPoint x: 245, startPoint y: 327, endPoint x: 250, endPoint y: 315, distance: 12.7
type input "eSIM"
type input "D6CDC1"
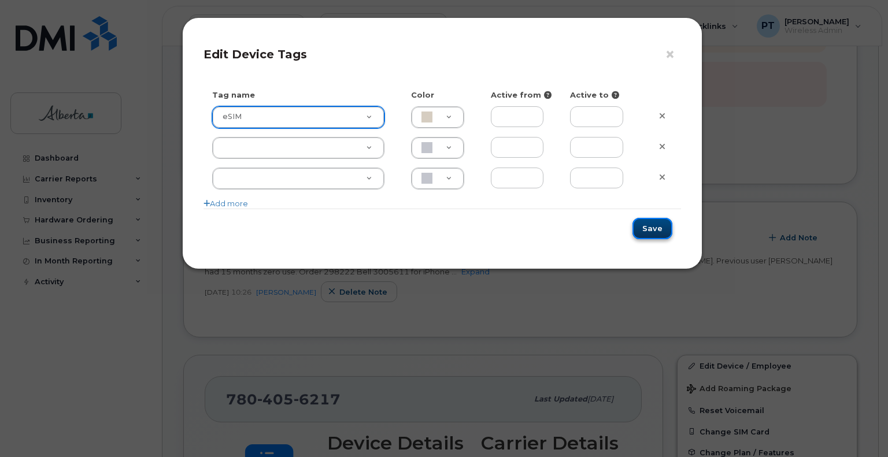
click at [646, 232] on button "Save" at bounding box center [652, 228] width 40 height 21
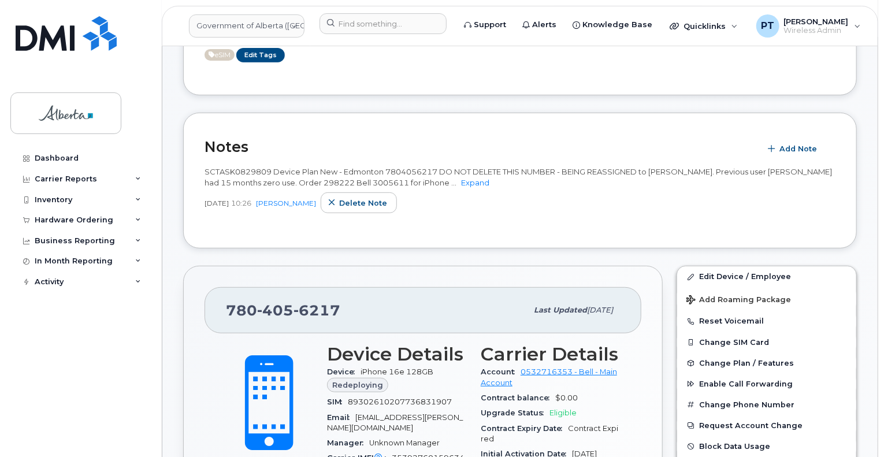
scroll to position [347, 0]
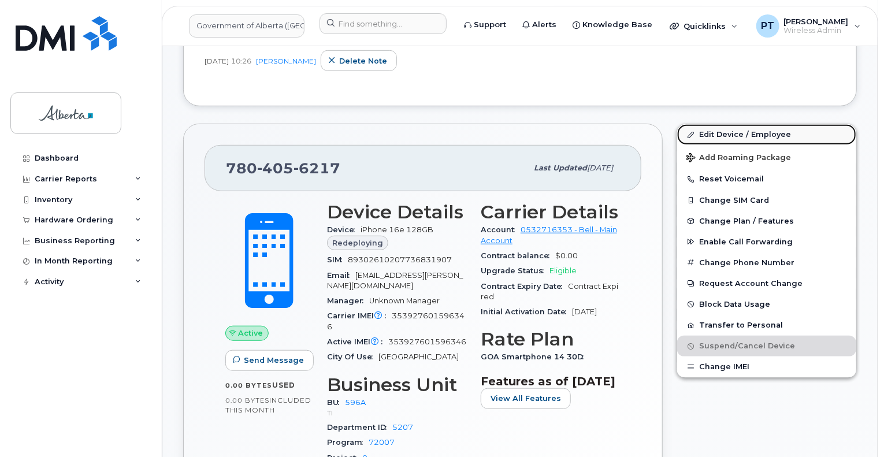
click at [729, 134] on link "Edit Device / Employee" at bounding box center [766, 134] width 179 height 21
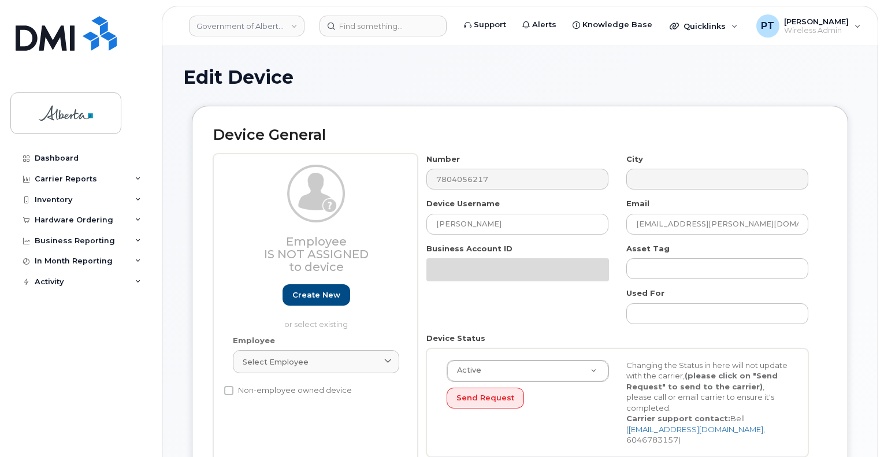
select select "4797729"
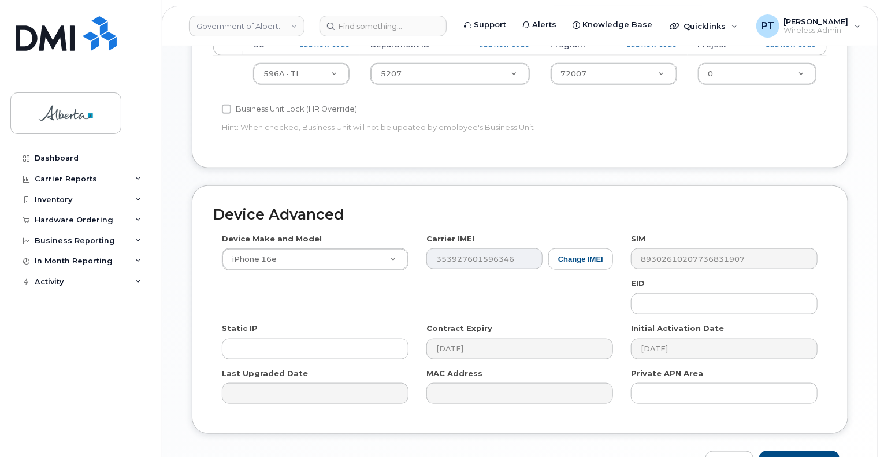
scroll to position [520, 0]
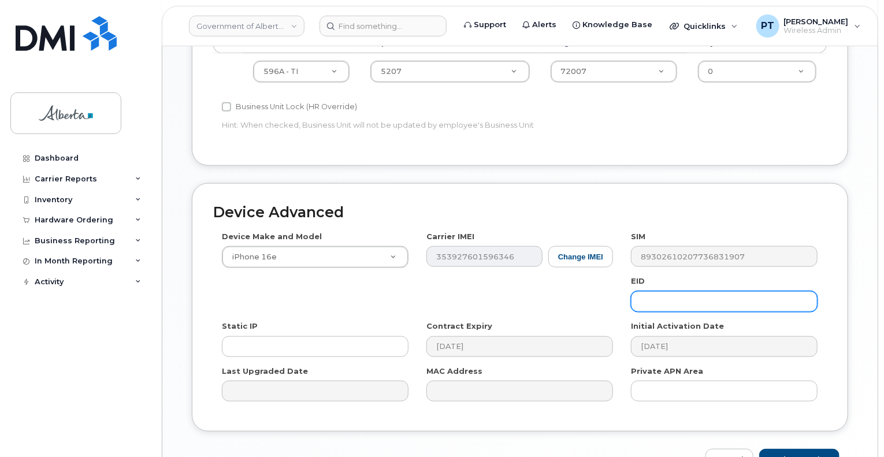
click at [706, 291] on input "text" at bounding box center [724, 301] width 187 height 21
paste input "89043052010008887025008979303911"
type input "89043052010008887025008979303911"
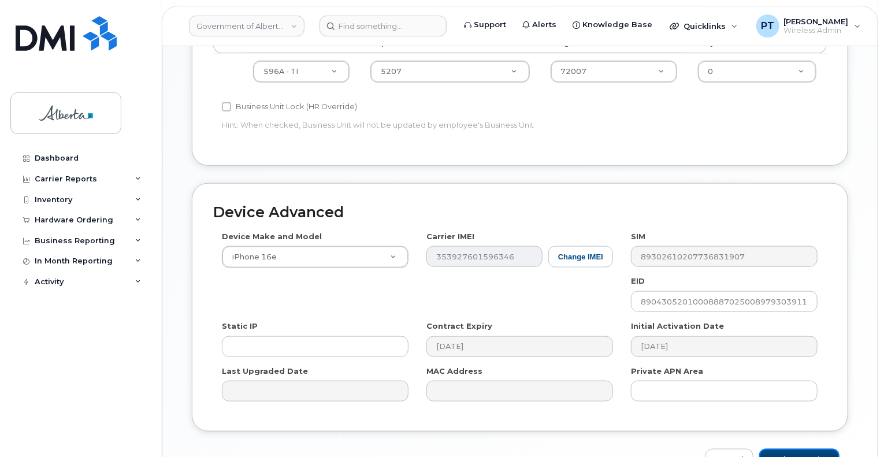
drag, startPoint x: 782, startPoint y: 447, endPoint x: 375, endPoint y: 445, distance: 407.5
click at [782, 449] on input "Update Device" at bounding box center [800, 459] width 80 height 21
type input "Saving..."
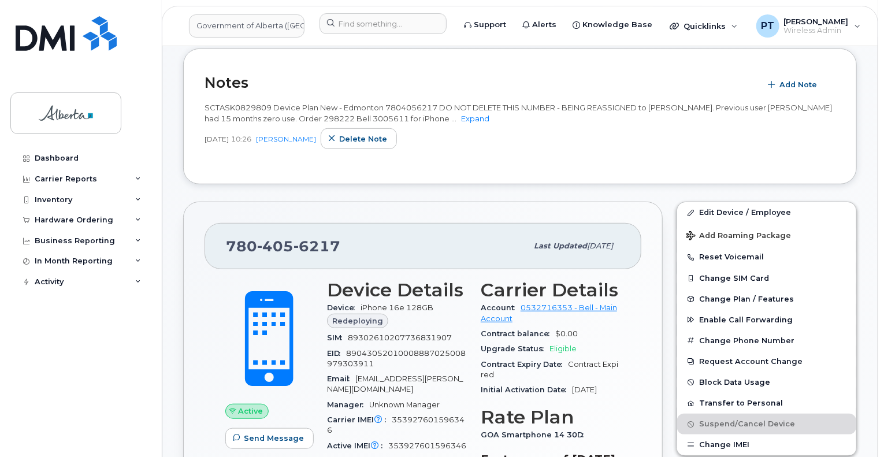
scroll to position [347, 0]
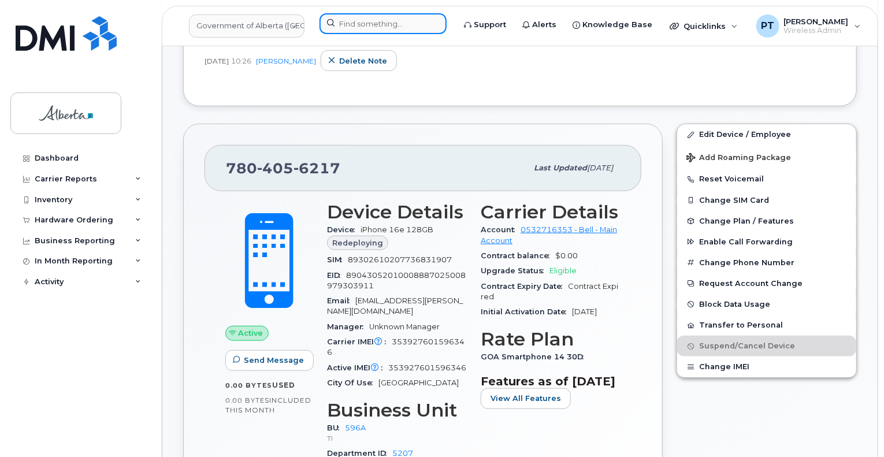
click at [399, 27] on input at bounding box center [383, 23] width 127 height 21
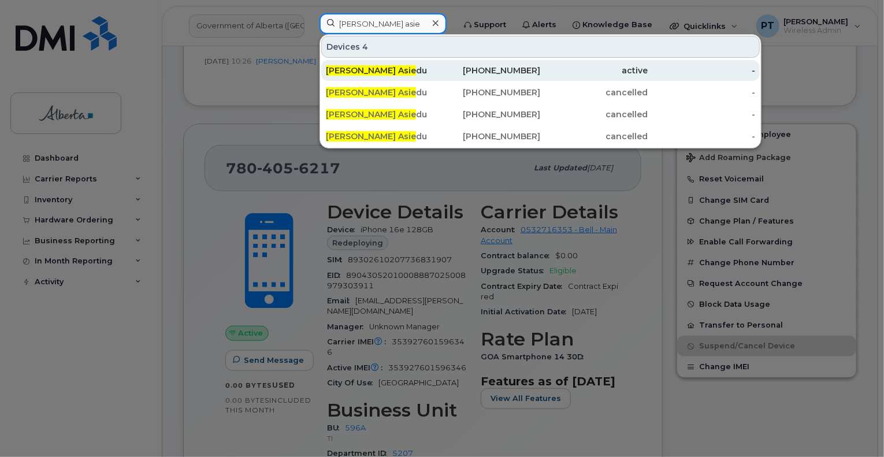
type input "millicent asie"
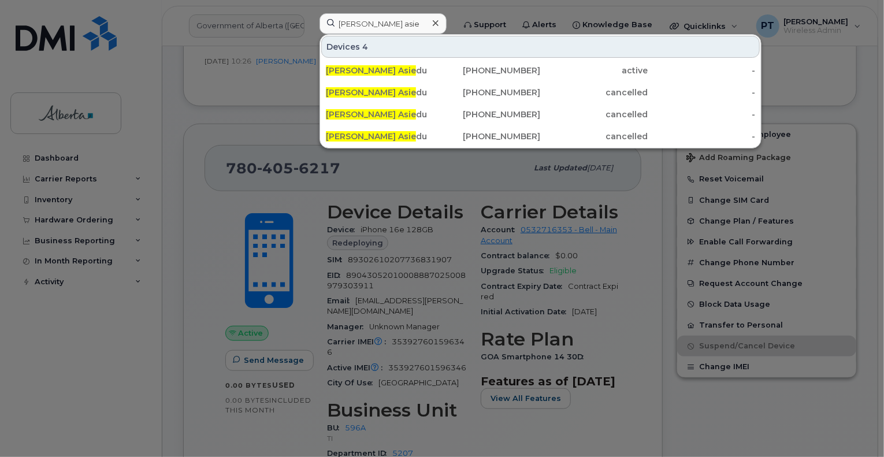
drag, startPoint x: 370, startPoint y: 67, endPoint x: 458, endPoint y: 365, distance: 310.5
click at [370, 68] on span "Millicent Asie" at bounding box center [371, 70] width 90 height 10
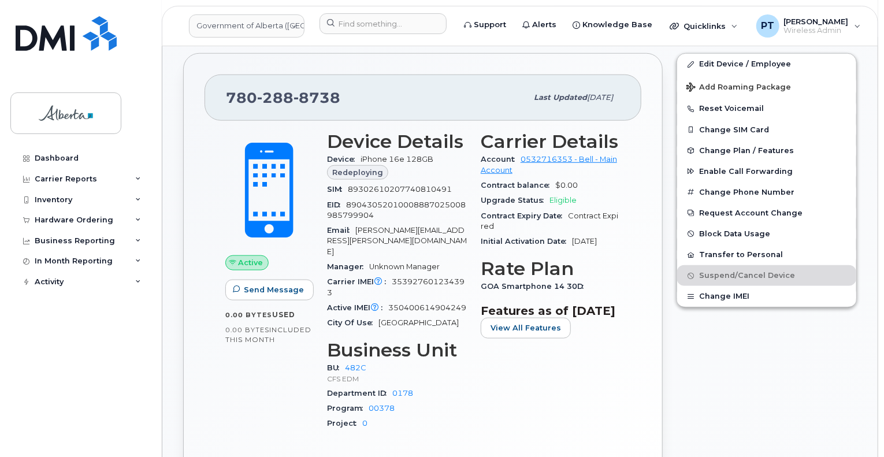
scroll to position [578, 0]
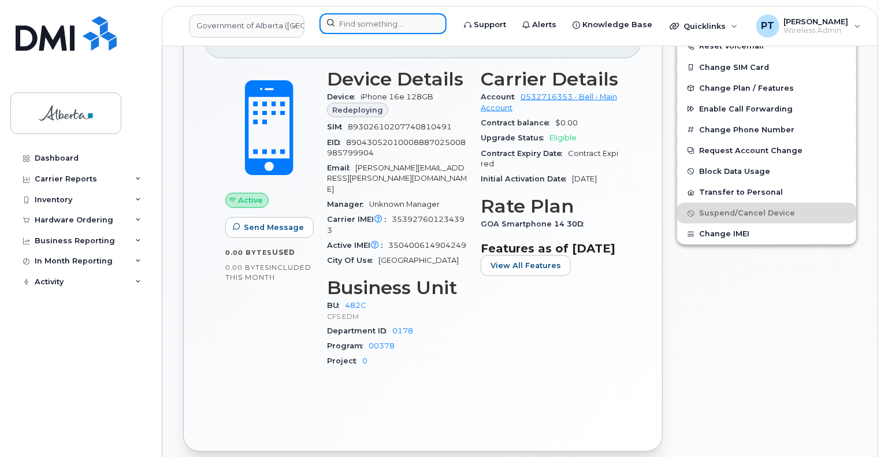
drag, startPoint x: 417, startPoint y: 27, endPoint x: 403, endPoint y: 27, distance: 13.3
click at [417, 27] on input at bounding box center [383, 23] width 127 height 21
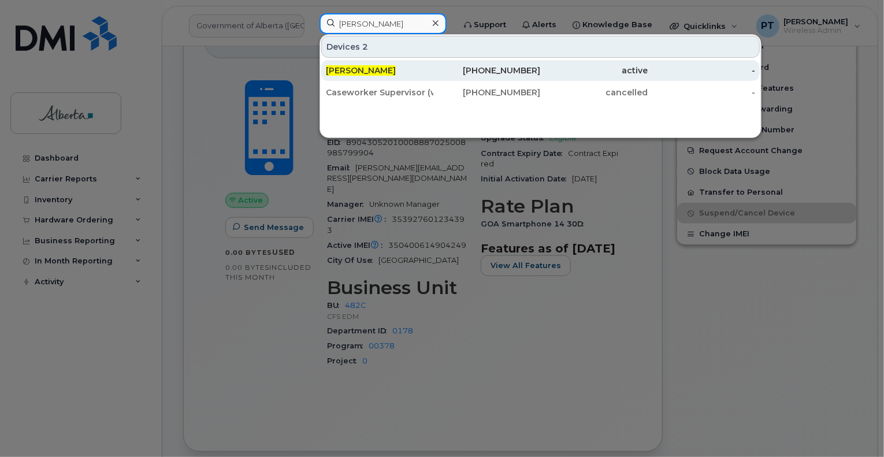
type input "[PERSON_NAME]"
click at [358, 72] on span "[PERSON_NAME]" at bounding box center [361, 70] width 70 height 10
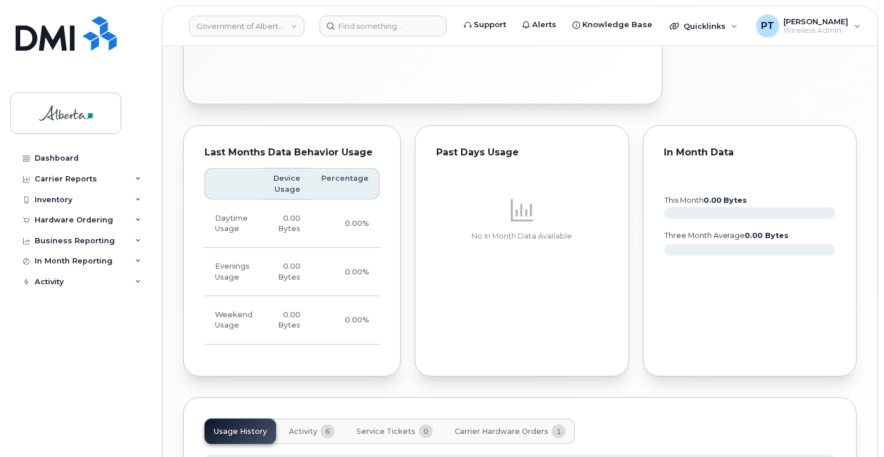
scroll to position [636, 0]
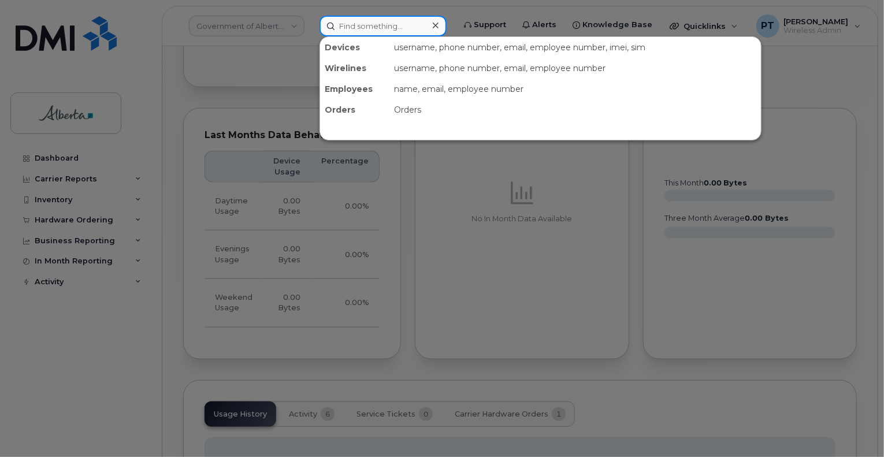
click at [343, 25] on input at bounding box center [383, 26] width 127 height 21
paste input "7805279442"
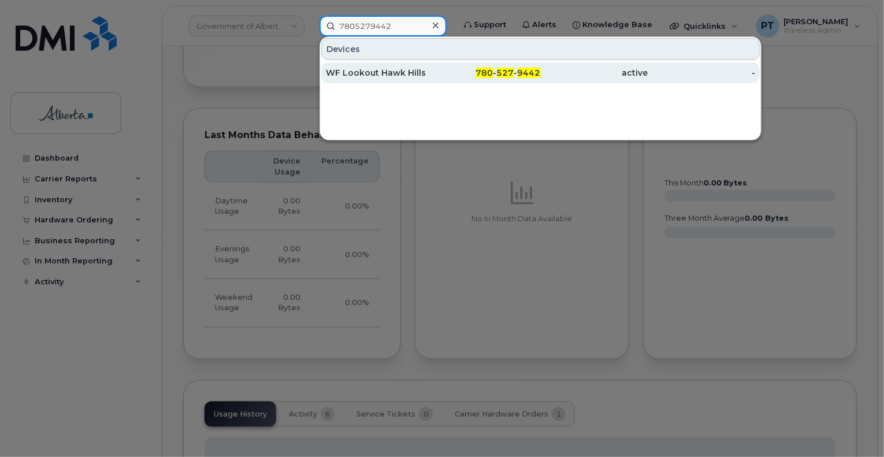
type input "7805279442"
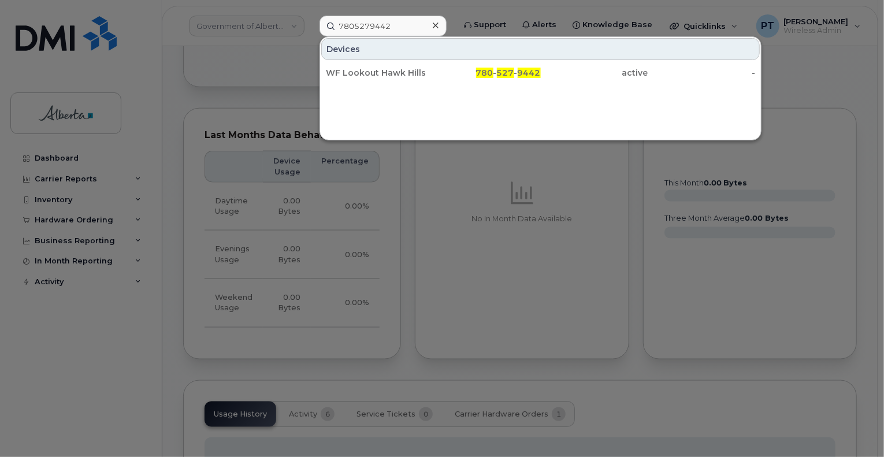
drag, startPoint x: 377, startPoint y: 70, endPoint x: 814, endPoint y: 251, distance: 473.2
click at [377, 70] on div "WF Lookout Hawk Hills" at bounding box center [380, 73] width 108 height 12
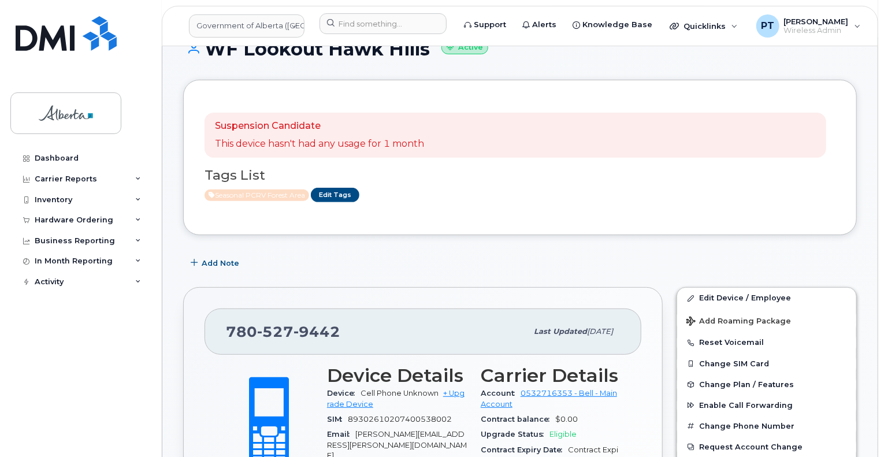
scroll to position [289, 0]
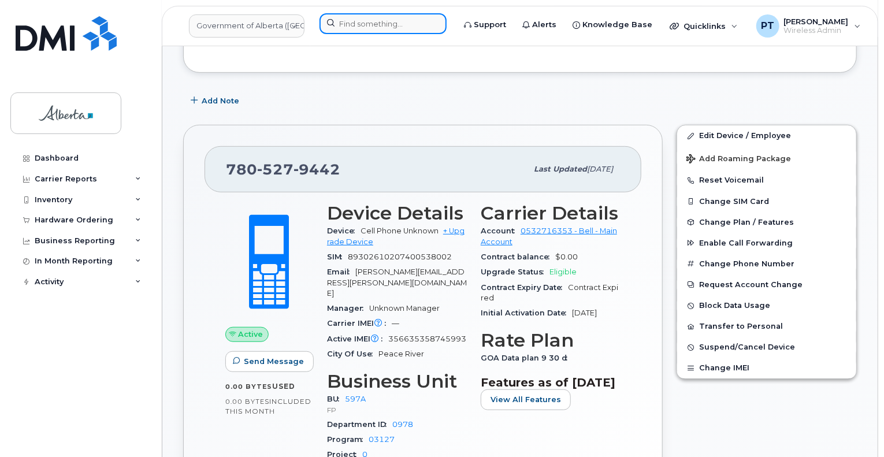
click at [375, 25] on input at bounding box center [383, 23] width 127 height 21
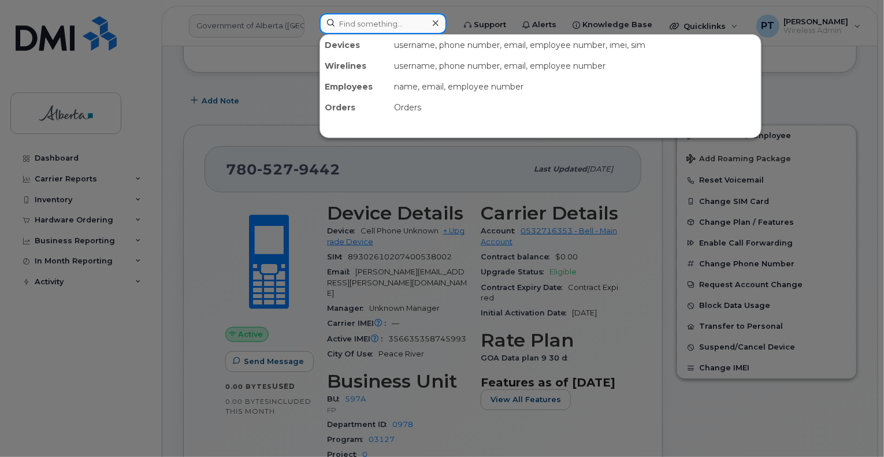
paste input "7805279425"
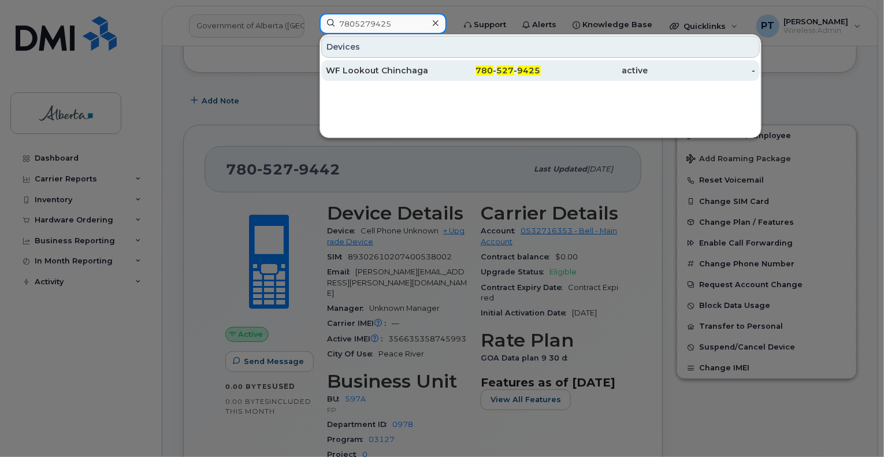
type input "7805279425"
click at [345, 68] on div "WF Lookout Chinchaga" at bounding box center [380, 71] width 108 height 12
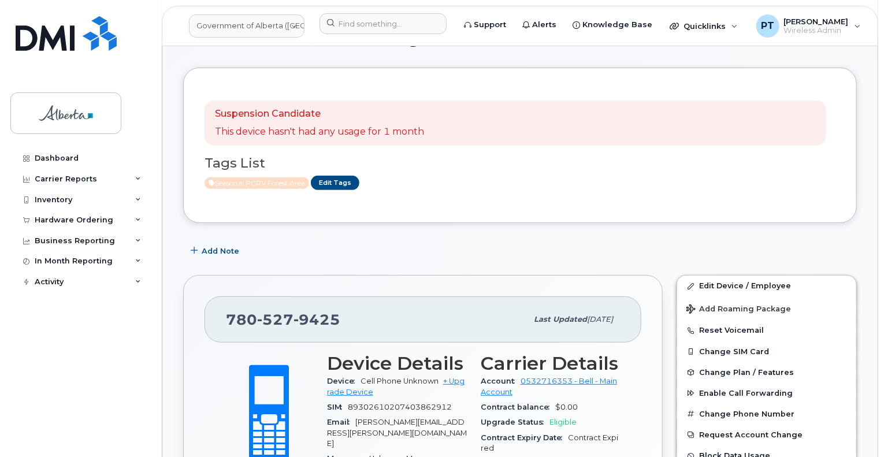
scroll to position [231, 0]
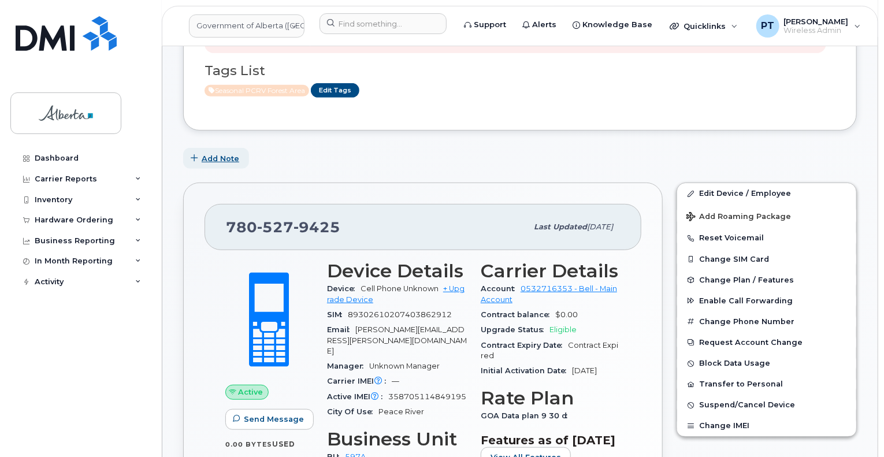
click at [213, 157] on span "Add Note" at bounding box center [221, 158] width 38 height 11
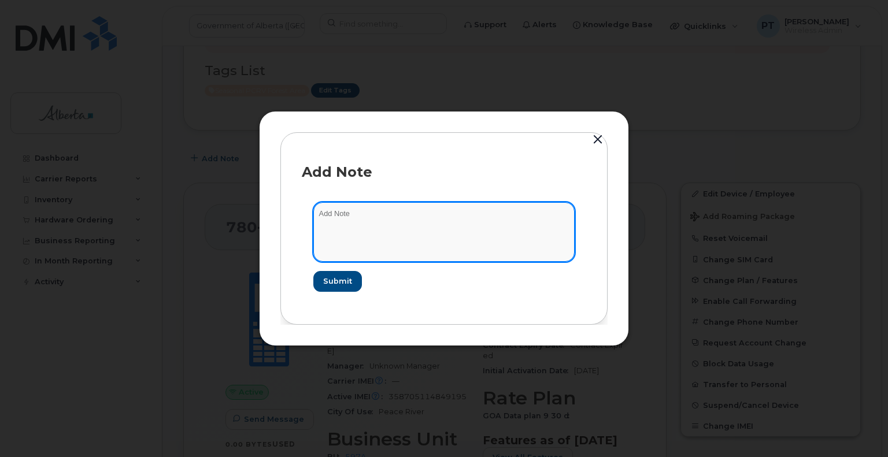
click at [346, 213] on textarea at bounding box center [443, 231] width 261 height 59
click at [443, 218] on textarea "Updated device iPad Air 2 IMEI" at bounding box center [443, 231] width 261 height 59
paste textarea "356969067115036"
paste textarea "DMPQNGWHG5YL"
click at [318, 212] on textarea "Updated device iPad Air 2 IMEI 356969067115036 s/DMPQNGWHG5YL per Chloe Lyubeno…" at bounding box center [443, 231] width 261 height 59
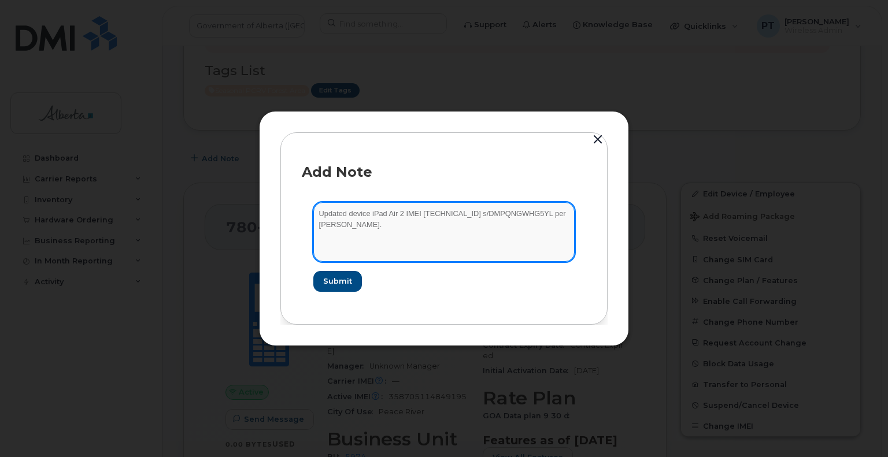
click at [319, 214] on textarea "Updated device iPad Air 2 IMEI 356969067115036 s/DMPQNGWHG5YL per Chloe Lyubeno…" at bounding box center [443, 231] width 261 height 59
paste textarea "SCTASK0736447"
click at [381, 214] on textarea "SCTASK0736447 - Updated device iPad Air 2 IMEI 356969067115036 s/DMPQNGWHG5YL p…" at bounding box center [443, 231] width 261 height 59
click at [566, 216] on textarea "SCTASK0736447 - Bell Mobility Charges Reveiw Project - Updated device iPad Air …" at bounding box center [443, 231] width 261 height 59
type textarea "SCTASK0736447 - Bell Mobility Charges Reveiw Project - Updated device to iPad A…"
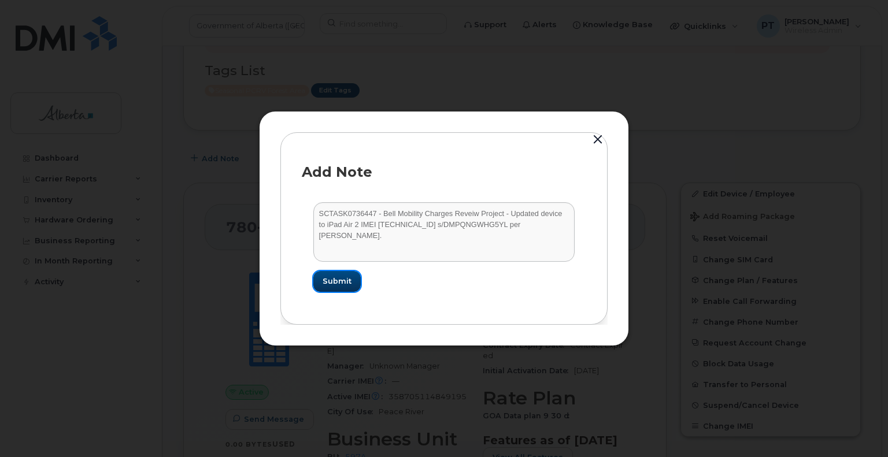
click at [341, 283] on span "Submit" at bounding box center [337, 281] width 29 height 11
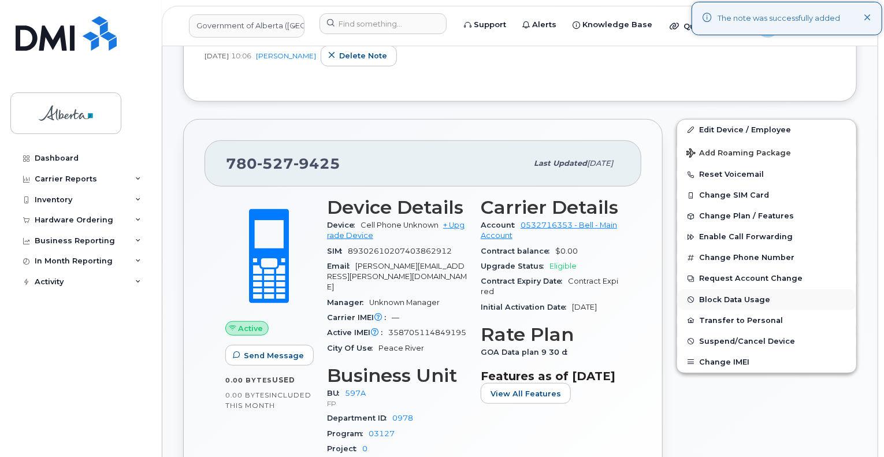
scroll to position [405, 0]
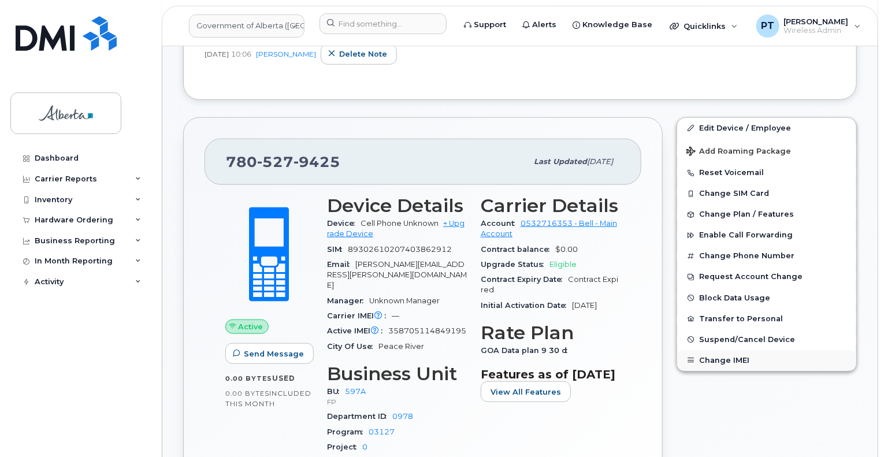
click at [717, 357] on button "Change IMEI" at bounding box center [766, 360] width 179 height 21
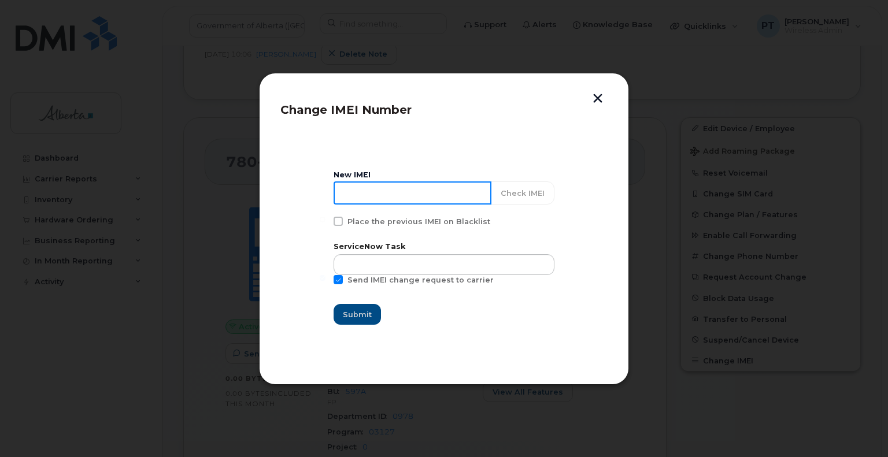
click at [379, 191] on input at bounding box center [413, 192] width 158 height 23
paste input "356969067115036"
type input "356969067115036"
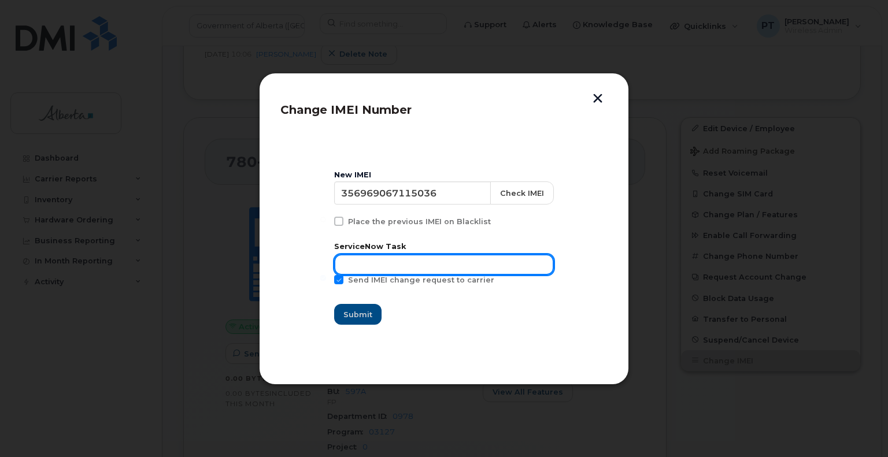
click at [427, 268] on input "text" at bounding box center [444, 264] width 220 height 21
paste input "SCTASK0736447"
drag, startPoint x: 350, startPoint y: 263, endPoint x: 358, endPoint y: 262, distance: 8.1
click at [353, 263] on input "SCTASK0736447" at bounding box center [444, 264] width 220 height 21
type input "SCTASK0736447"
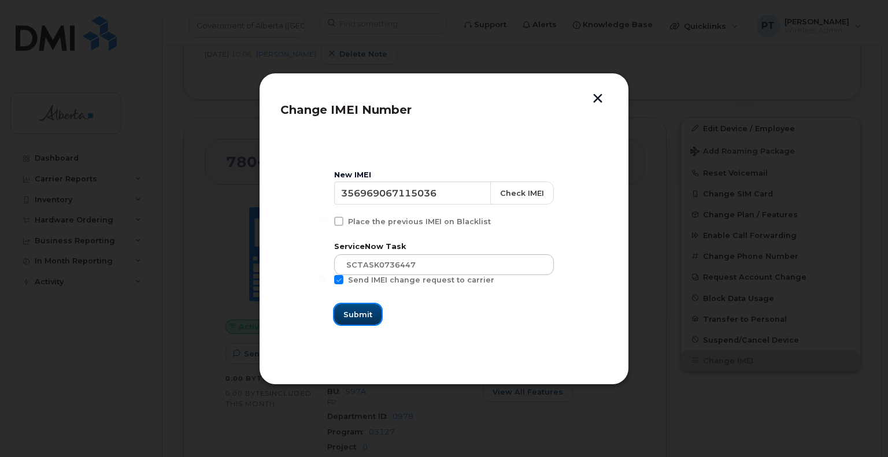
click at [366, 316] on span "Submit" at bounding box center [357, 314] width 29 height 11
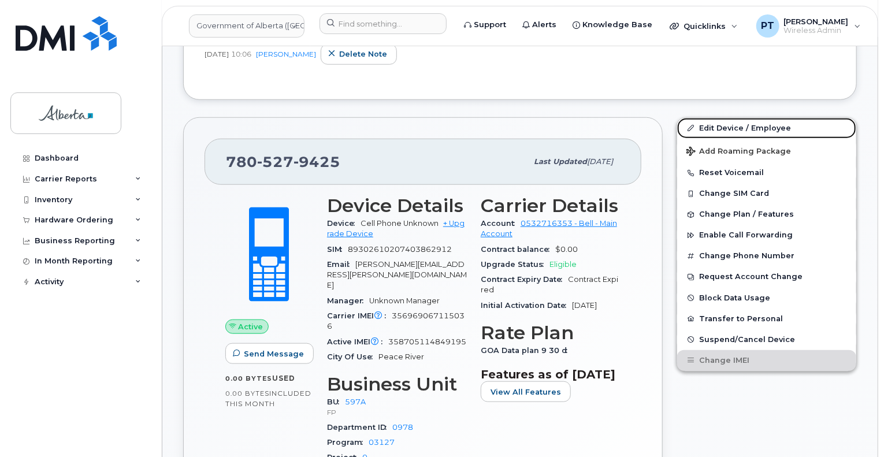
click at [714, 127] on link "Edit Device / Employee" at bounding box center [766, 128] width 179 height 21
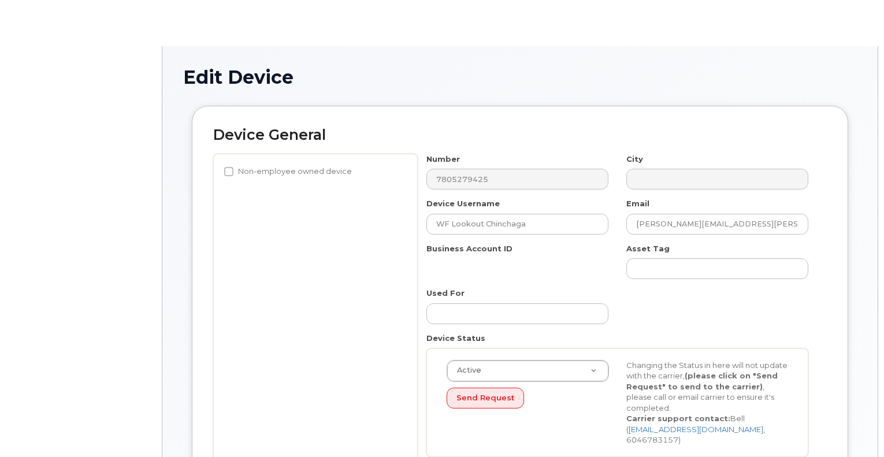
select select "4797726"
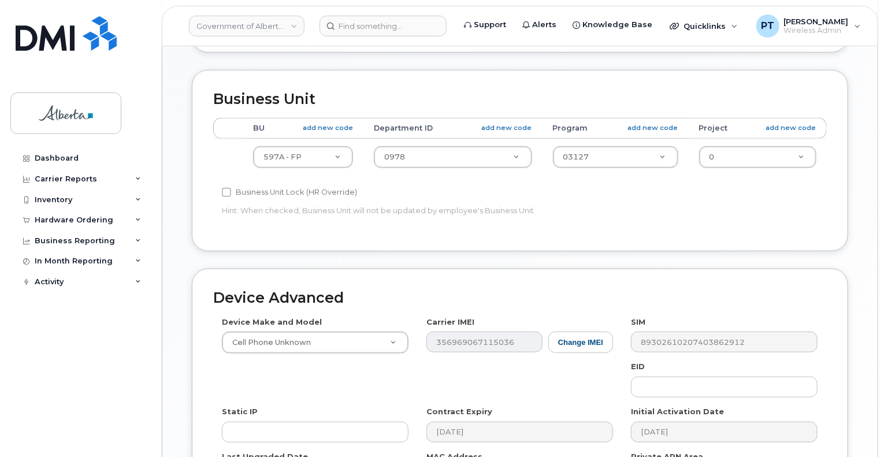
scroll to position [520, 0]
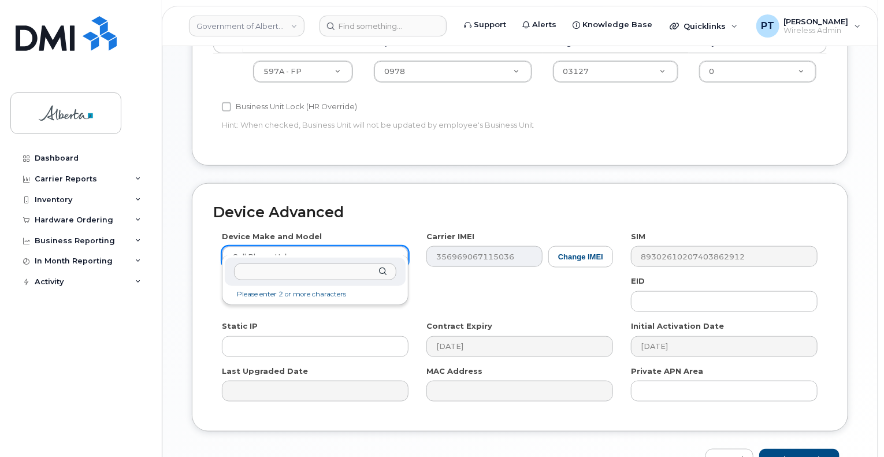
drag, startPoint x: 395, startPoint y: 244, endPoint x: 307, endPoint y: 247, distance: 87.3
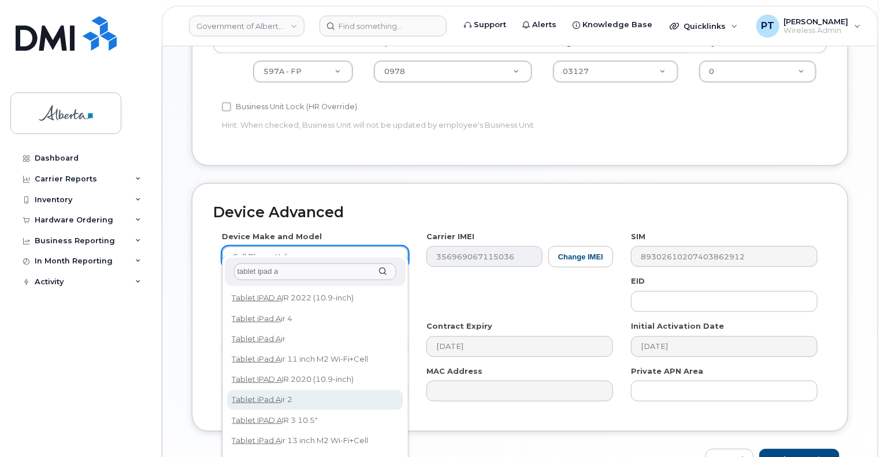
type input "tablet ipad a"
select select "258"
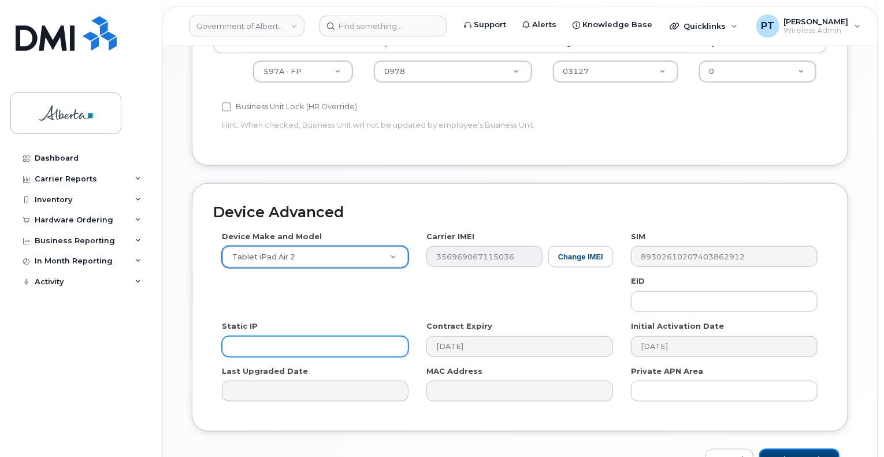
drag, startPoint x: 816, startPoint y: 449, endPoint x: 224, endPoint y: 328, distance: 604.1
click at [814, 449] on input "Update Device" at bounding box center [800, 459] width 80 height 21
type input "Saving..."
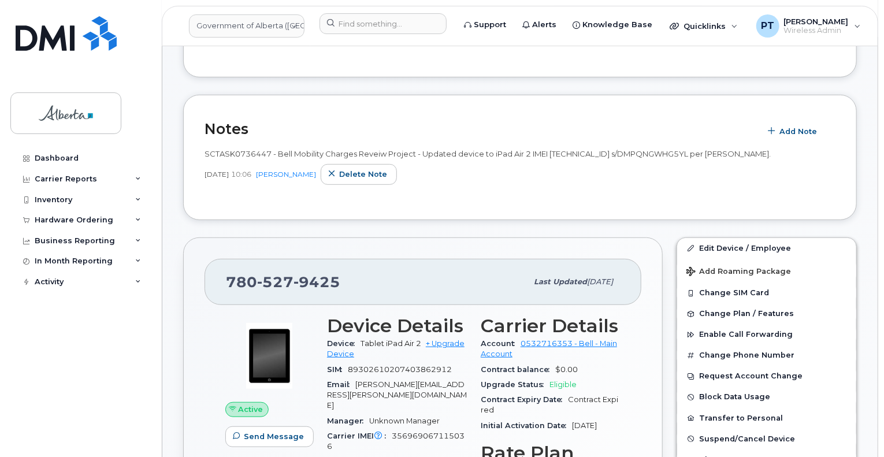
scroll to position [347, 0]
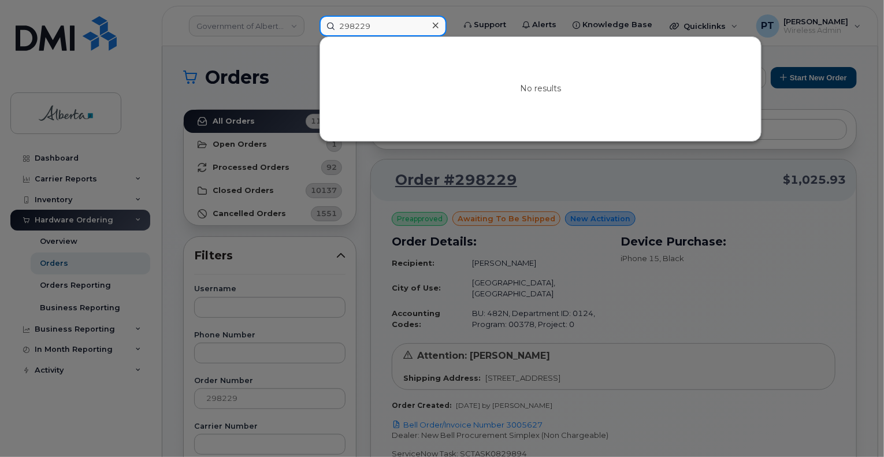
click at [395, 31] on input "298229" at bounding box center [383, 26] width 127 height 21
drag, startPoint x: 381, startPoint y: 26, endPoint x: 292, endPoint y: 23, distance: 89.1
click at [310, 23] on div "298229 No results" at bounding box center [383, 26] width 146 height 21
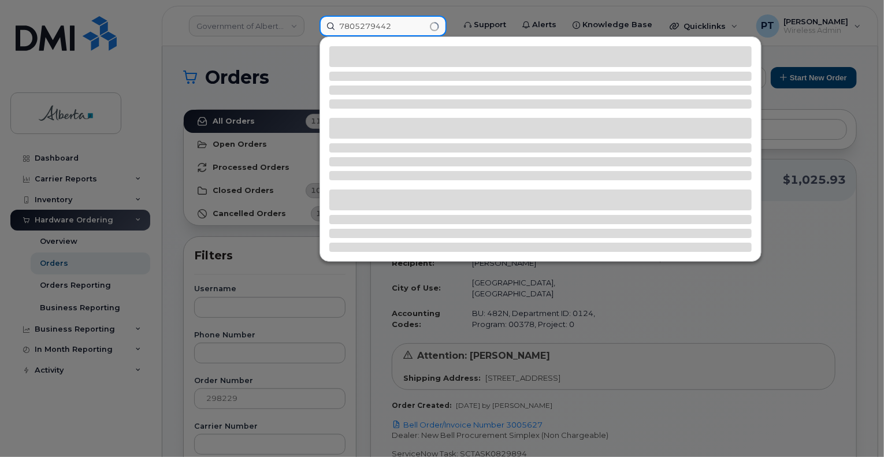
type input "7805279442"
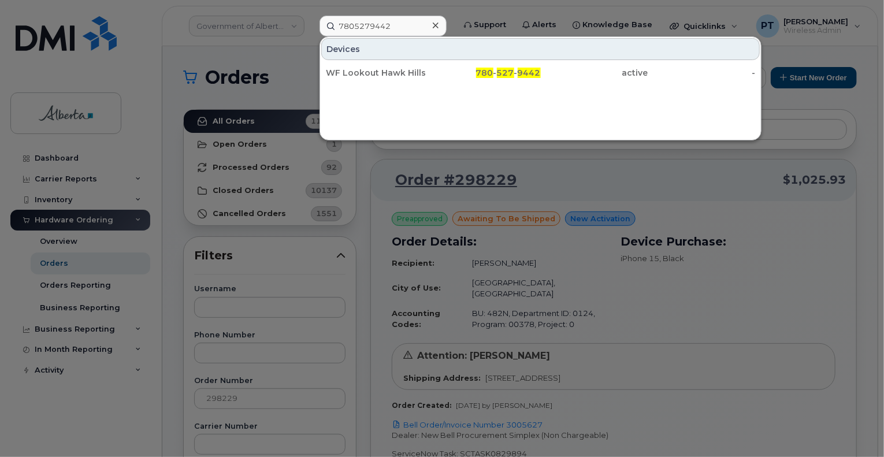
drag, startPoint x: 361, startPoint y: 69, endPoint x: 153, endPoint y: 137, distance: 219.3
click at [361, 69] on div "WF Lookout Hawk Hills" at bounding box center [380, 73] width 108 height 12
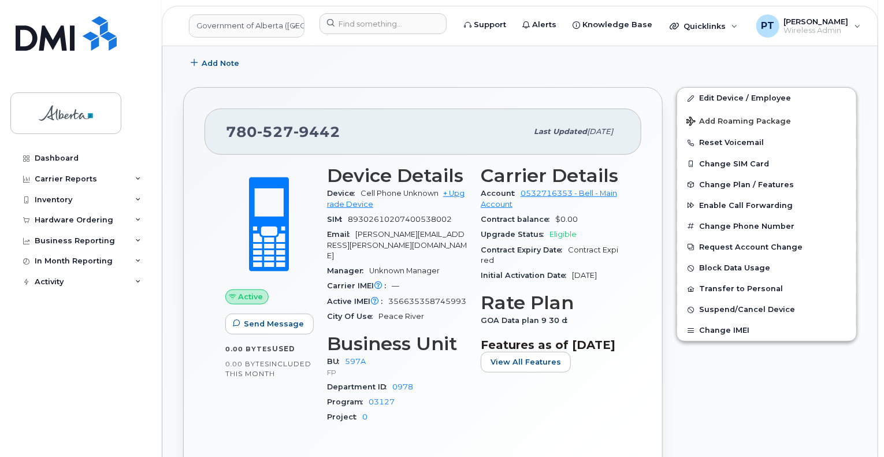
scroll to position [347, 0]
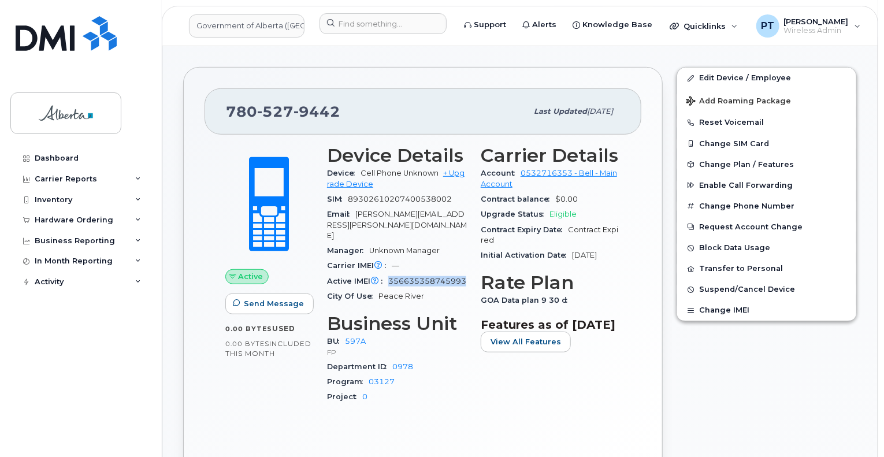
drag, startPoint x: 391, startPoint y: 257, endPoint x: 394, endPoint y: 266, distance: 9.7
click at [394, 274] on div "Active IMEI Active IMEI is refreshed daily with a delay of up to 48 hours follo…" at bounding box center [397, 281] width 140 height 15
drag, startPoint x: 319, startPoint y: 254, endPoint x: 311, endPoint y: 249, distance: 9.6
click at [319, 254] on span at bounding box center [269, 204] width 102 height 107
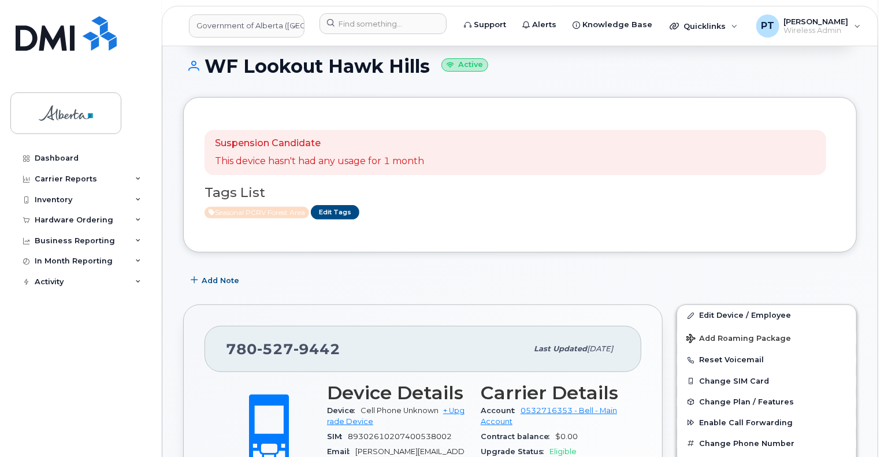
scroll to position [116, 0]
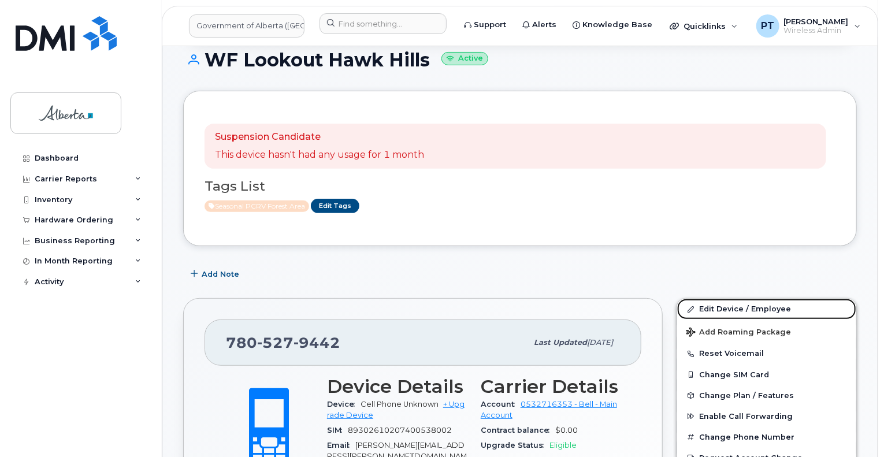
drag, startPoint x: 718, startPoint y: 307, endPoint x: 599, endPoint y: 302, distance: 119.2
click at [717, 307] on link "Edit Device / Employee" at bounding box center [766, 309] width 179 height 21
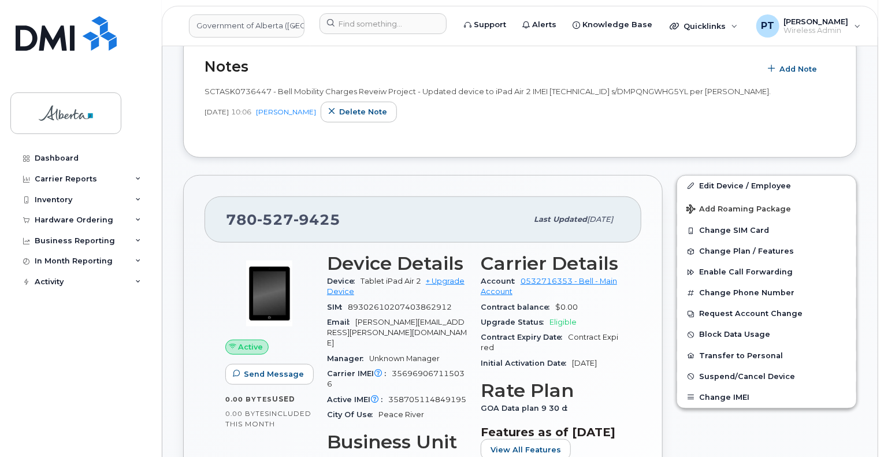
scroll to position [347, 0]
drag, startPoint x: 390, startPoint y: 351, endPoint x: 442, endPoint y: 360, distance: 52.3
click at [442, 366] on div "Carrier IMEI Carrier IMEI is reported during the last billing cycle or change o…" at bounding box center [397, 379] width 140 height 26
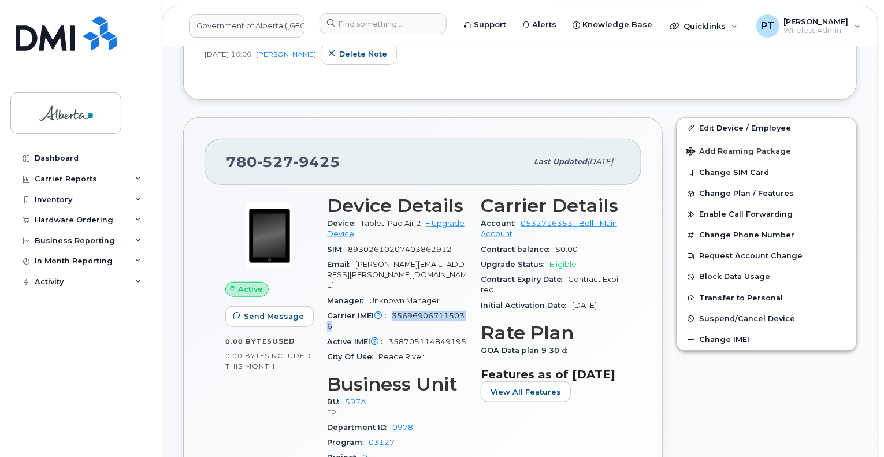
scroll to position [462, 0]
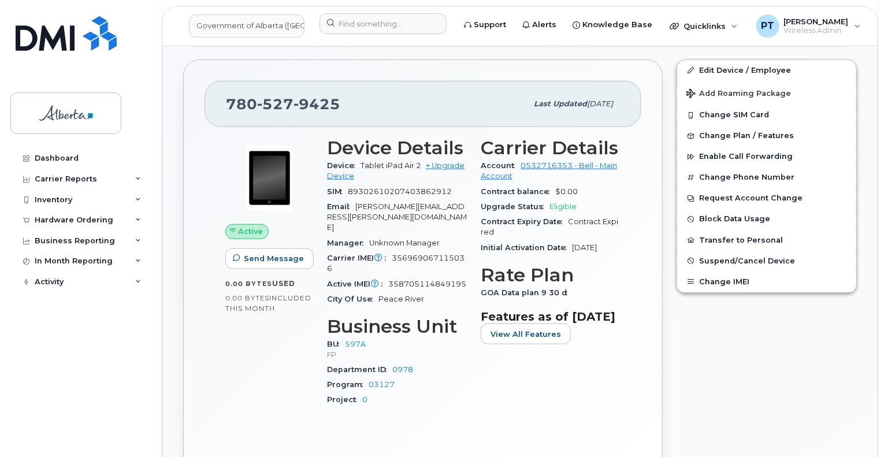
click at [324, 262] on div "Device Details Device Tablet iPad Air 2 + Upgrade Device SIM 893026102074038629…" at bounding box center [397, 277] width 154 height 293
drag, startPoint x: 331, startPoint y: 264, endPoint x: 351, endPoint y: 265, distance: 20.9
click at [351, 280] on span "Active IMEI Active IMEI is refreshed daily with a delay of up to 48 hours follo…" at bounding box center [357, 284] width 61 height 9
drag, startPoint x: 388, startPoint y: 259, endPoint x: 389, endPoint y: 272, distance: 13.3
click at [389, 277] on div "Active IMEI Active IMEI is refreshed daily with a delay of up to 48 hours follo…" at bounding box center [397, 284] width 140 height 15
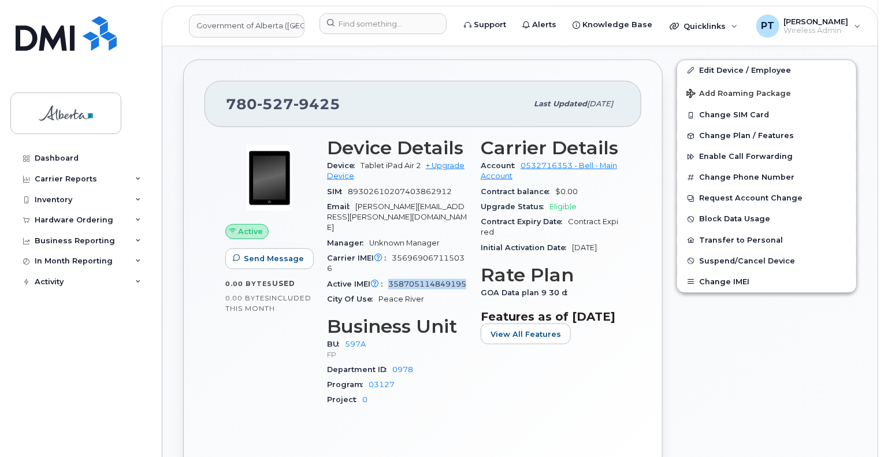
click at [412, 280] on span "358705114849195" at bounding box center [427, 284] width 78 height 9
click at [422, 254] on span "356969067115036" at bounding box center [396, 263] width 138 height 19
drag, startPoint x: 343, startPoint y: 257, endPoint x: 343, endPoint y: 264, distance: 7.5
click at [343, 277] on div "Active IMEI Active IMEI is refreshed daily with a delay of up to 48 hours follo…" at bounding box center [397, 284] width 140 height 15
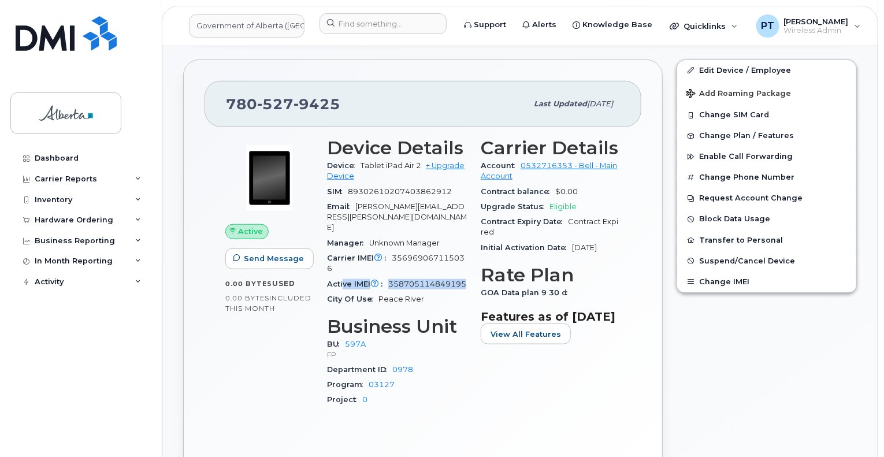
click at [344, 277] on div "Active IMEI Active IMEI is refreshed daily with a delay of up to 48 hours follo…" at bounding box center [397, 284] width 140 height 15
drag, startPoint x: 393, startPoint y: 233, endPoint x: 461, endPoint y: 235, distance: 68.2
click at [461, 254] on span "356969067115036" at bounding box center [396, 263] width 138 height 19
drag, startPoint x: 412, startPoint y: 260, endPoint x: 414, endPoint y: 275, distance: 15.1
click at [414, 277] on div "Active IMEI Active IMEI is refreshed daily with a delay of up to 48 hours follo…" at bounding box center [397, 284] width 140 height 15
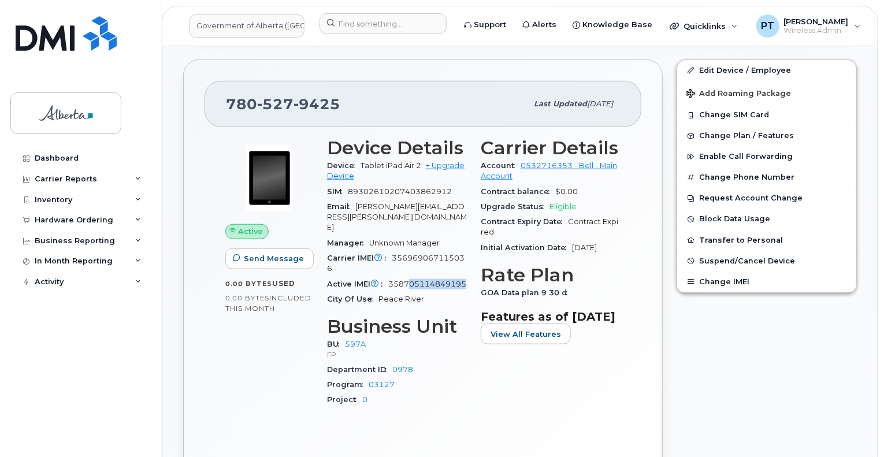
click at [414, 280] on span "358705114849195" at bounding box center [427, 284] width 78 height 9
copy span "358705114849195"
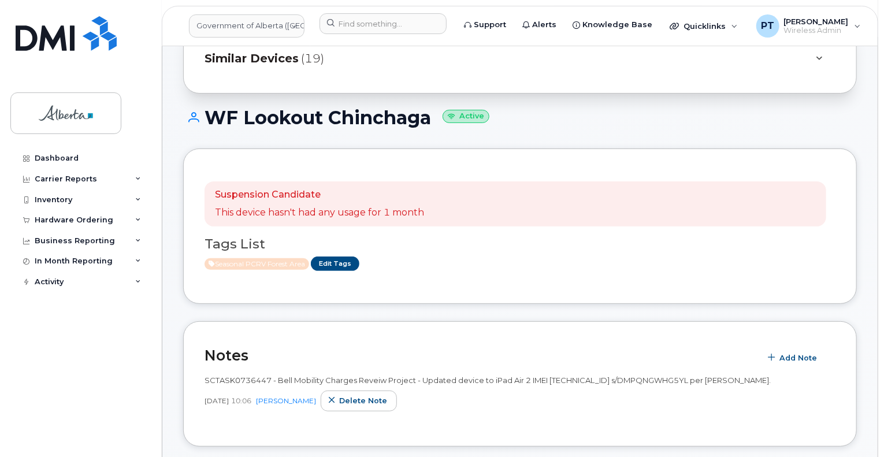
scroll to position [0, 0]
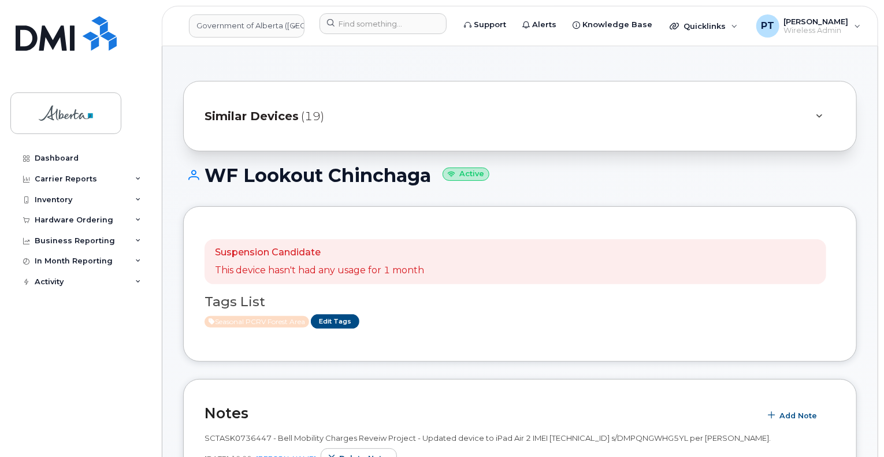
click at [428, 179] on h1 "WF Lookout Chinchaga Active" at bounding box center [520, 175] width 674 height 20
click at [210, 175] on h1 "WF Lookout Chinchaga Active" at bounding box center [520, 175] width 674 height 20
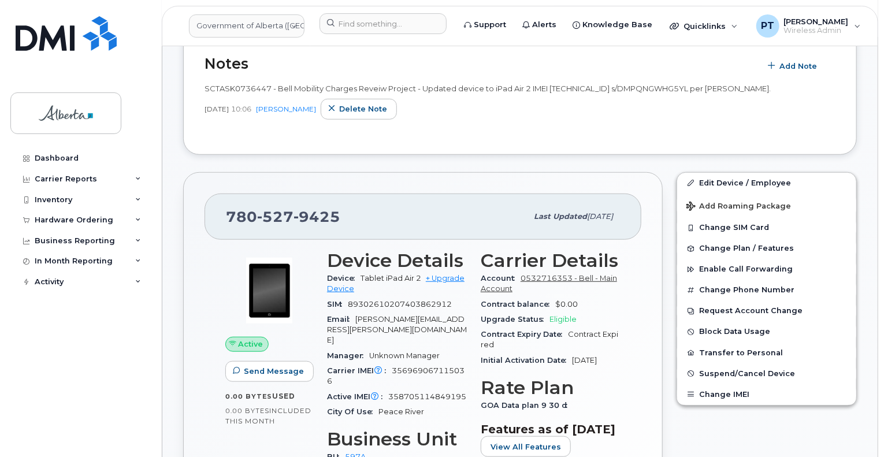
scroll to position [173, 0]
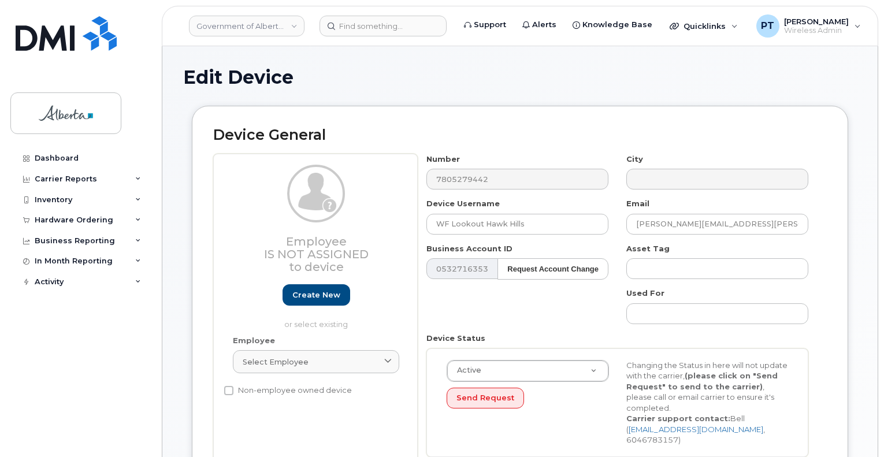
select select "4797726"
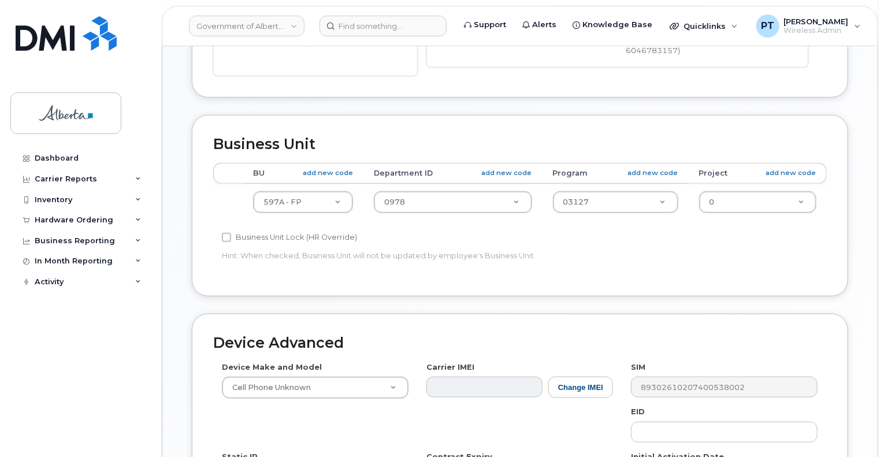
scroll to position [520, 0]
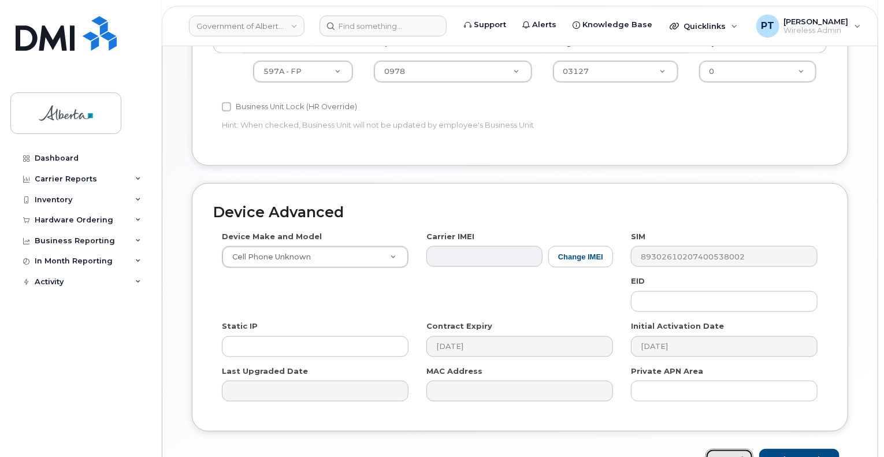
drag, startPoint x: 738, startPoint y: 447, endPoint x: 200, endPoint y: 246, distance: 573.9
click at [738, 449] on link "Cancel" at bounding box center [730, 459] width 48 height 21
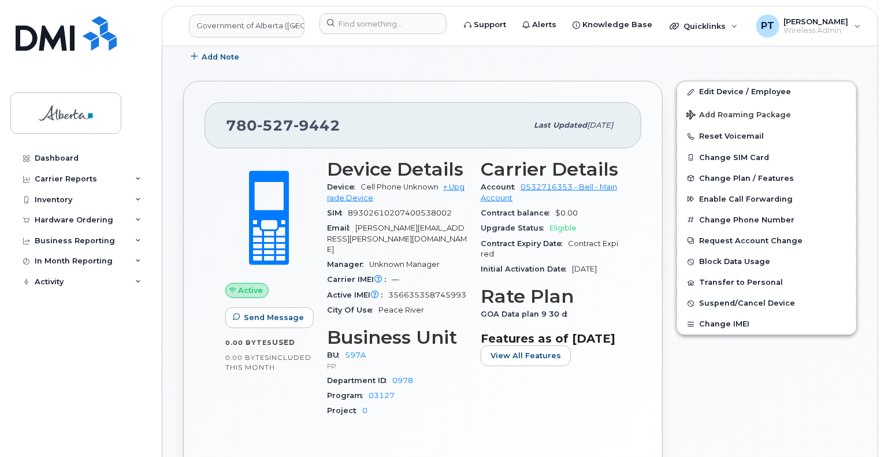
scroll to position [347, 0]
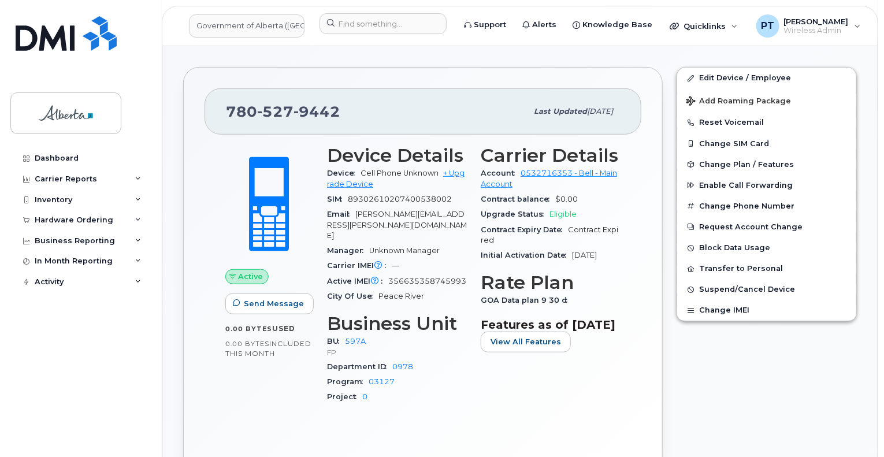
click at [438, 277] on span "356635358745993" at bounding box center [427, 281] width 78 height 9
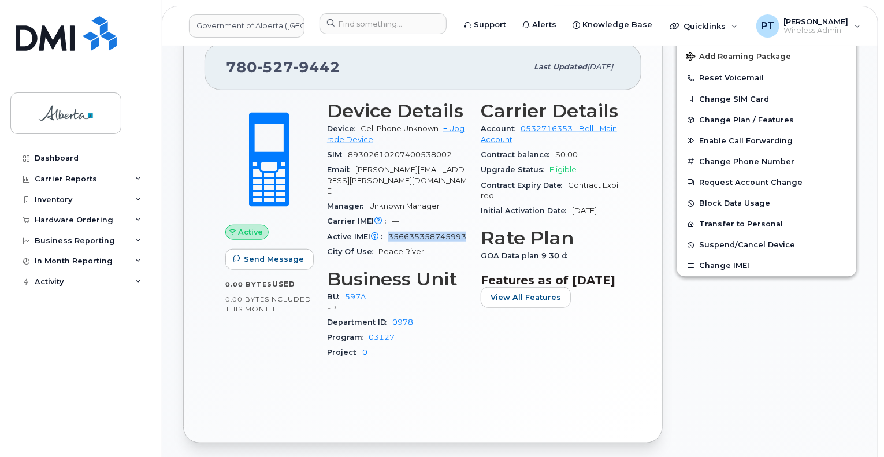
scroll to position [462, 0]
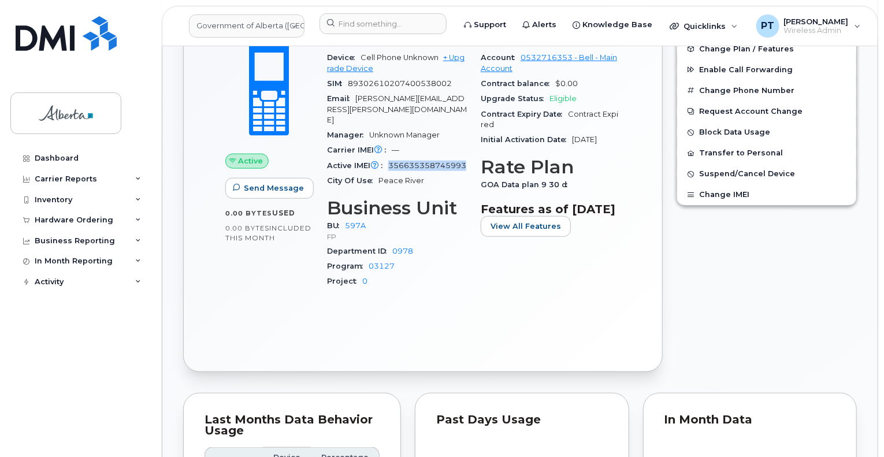
click at [421, 161] on span "356635358745993" at bounding box center [427, 165] width 78 height 9
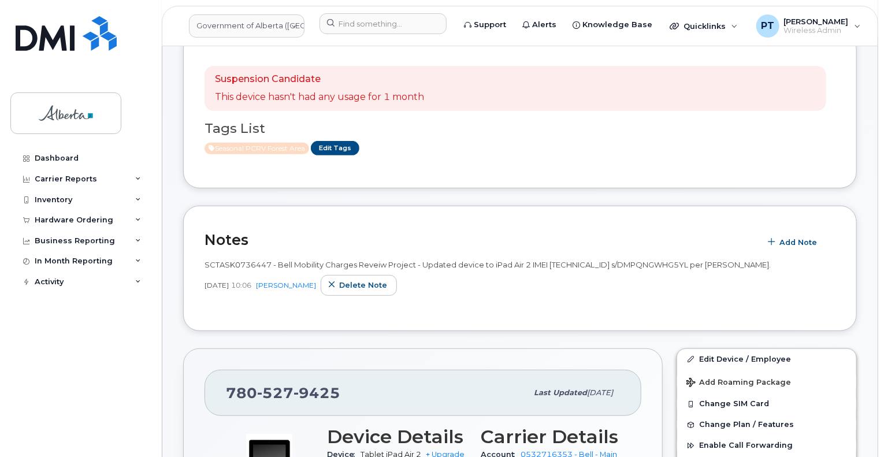
scroll to position [462, 0]
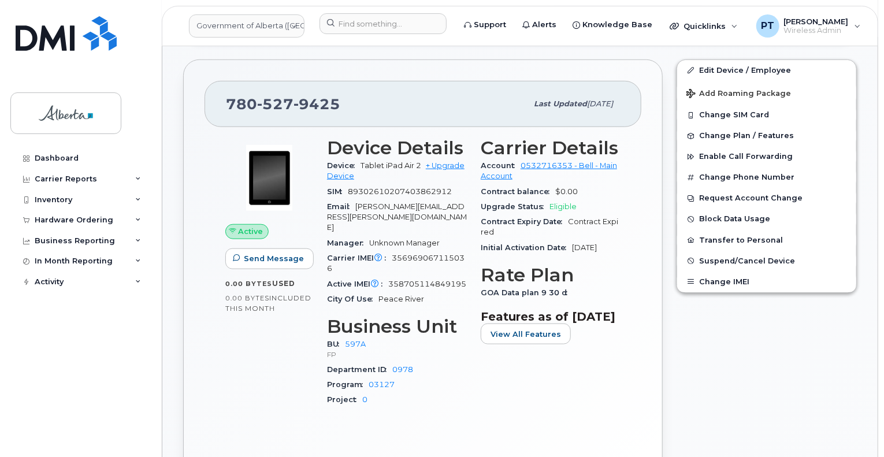
click at [424, 280] on span "358705114849195" at bounding box center [427, 284] width 78 height 9
copy span "358705114849195"
click at [431, 254] on span "356969067115036" at bounding box center [396, 263] width 138 height 19
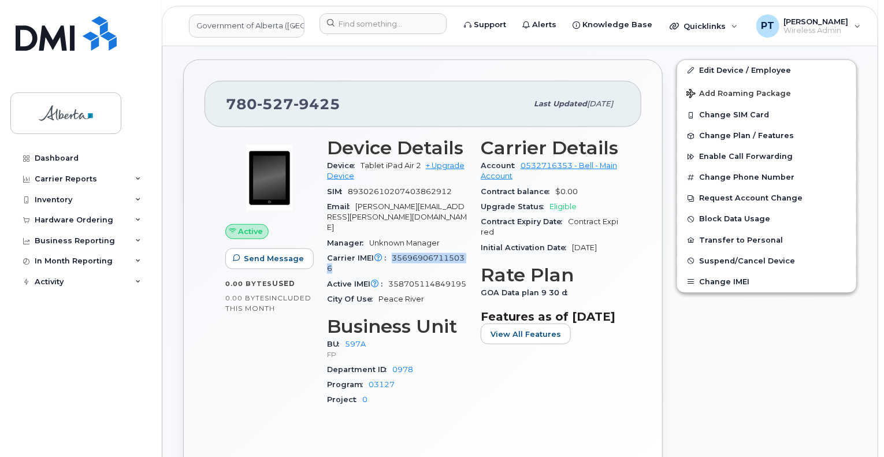
copy span "356969067115036"
